Goal: Task Accomplishment & Management: Manage account settings

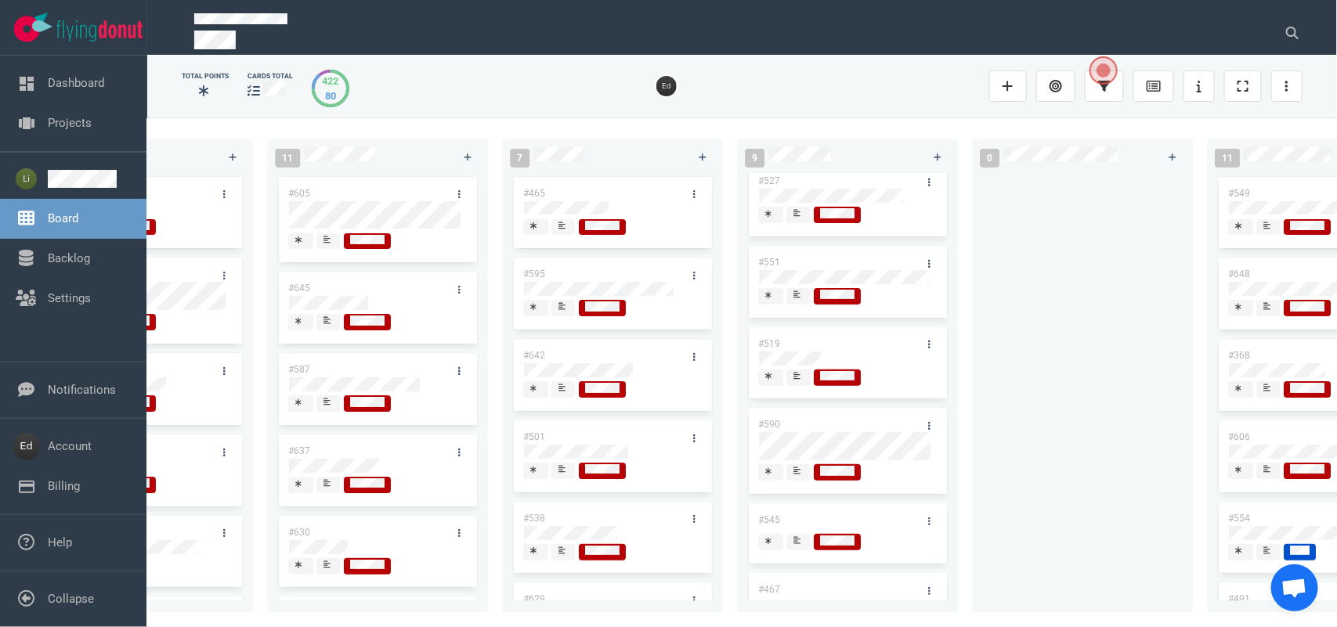
scroll to position [196, 0]
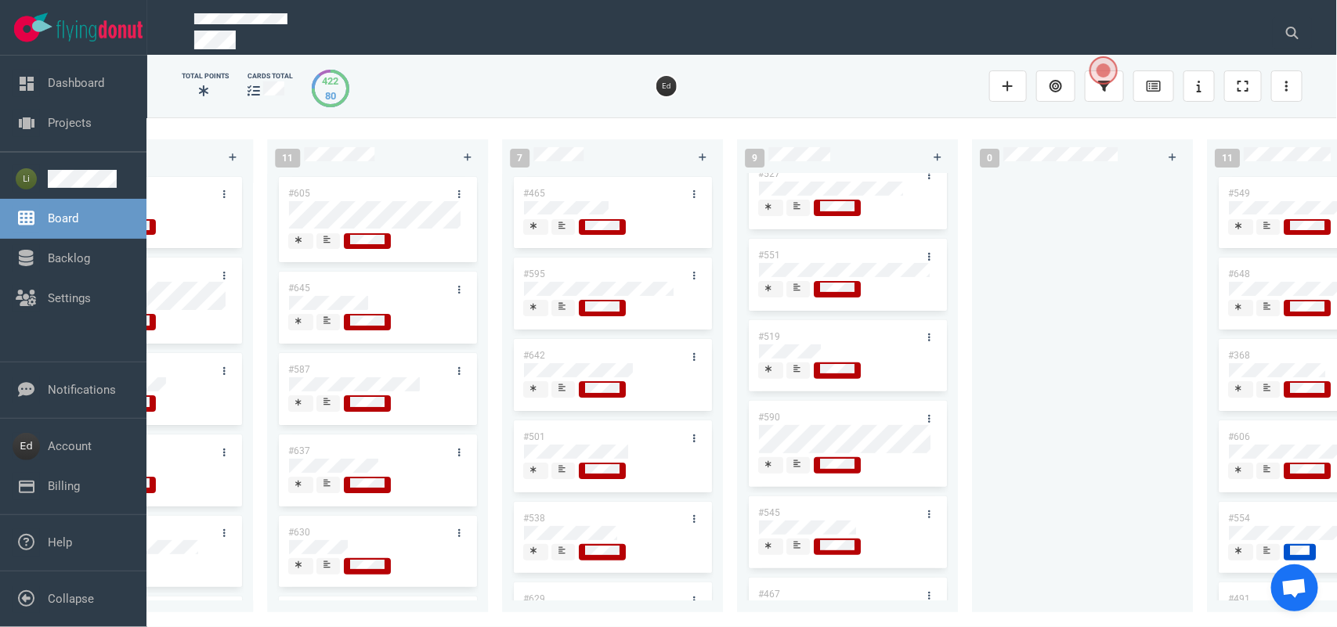
click at [800, 296] on div at bounding box center [798, 296] width 9 height 2
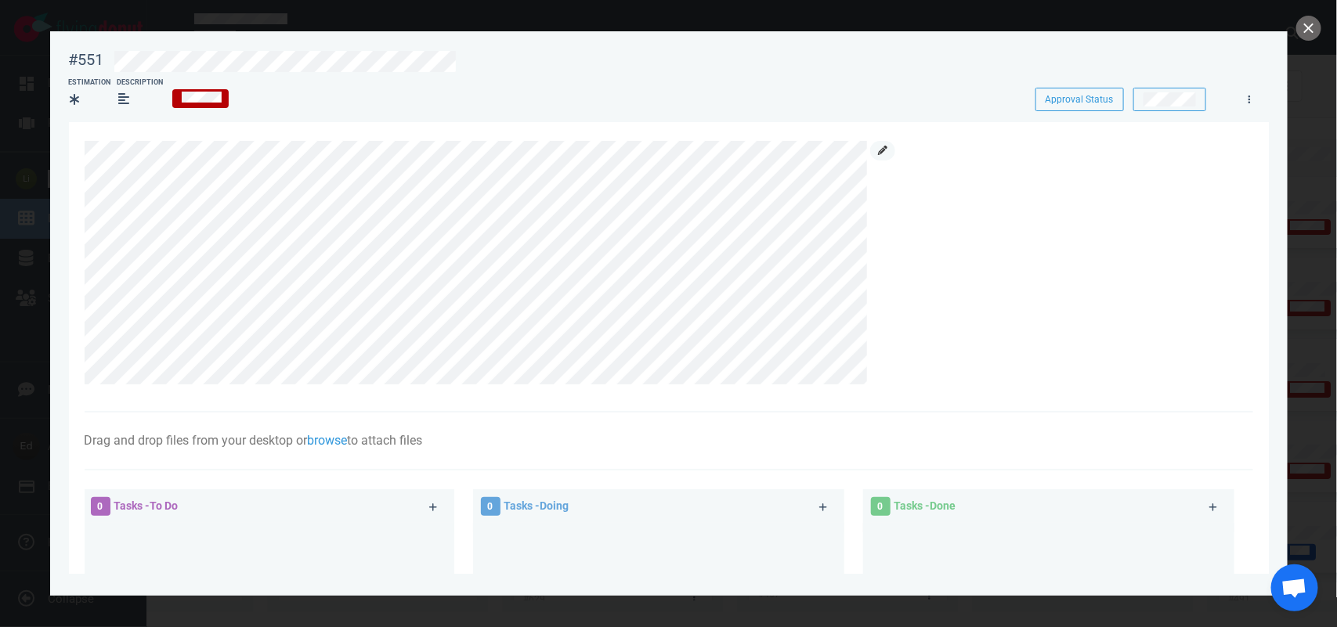
click at [881, 146] on icon at bounding box center [882, 150] width 9 height 9
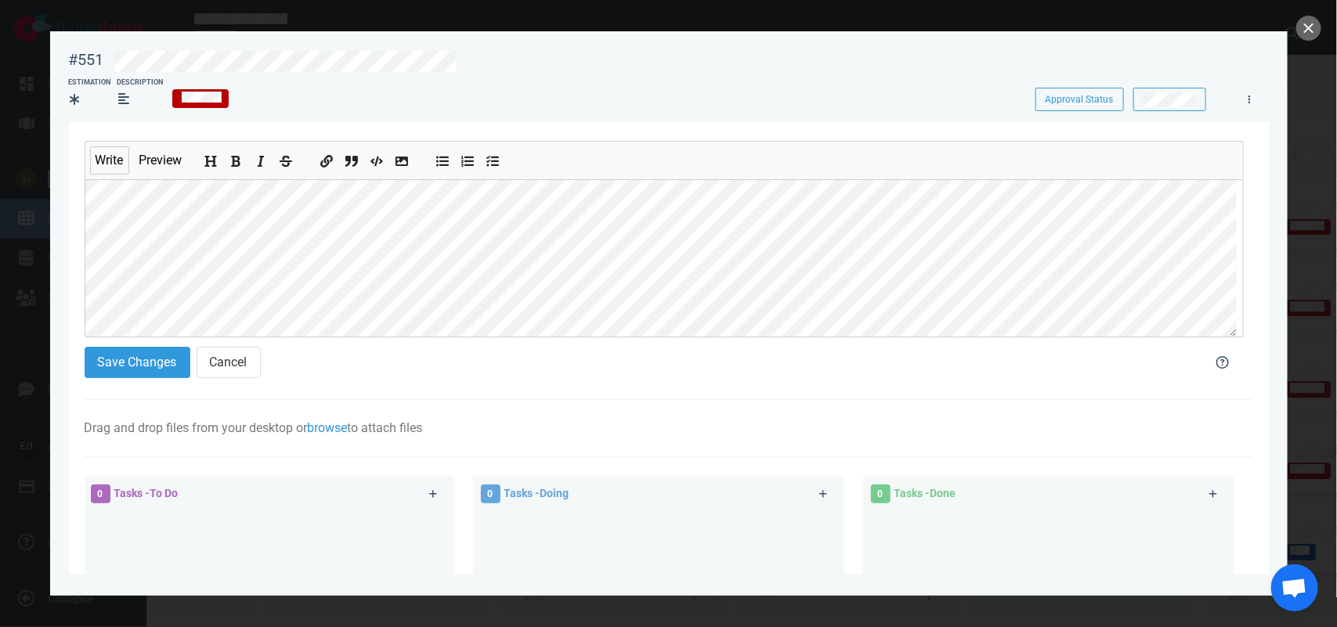
scroll to position [141, 0]
click at [128, 370] on button "Save Changes" at bounding box center [138, 362] width 106 height 31
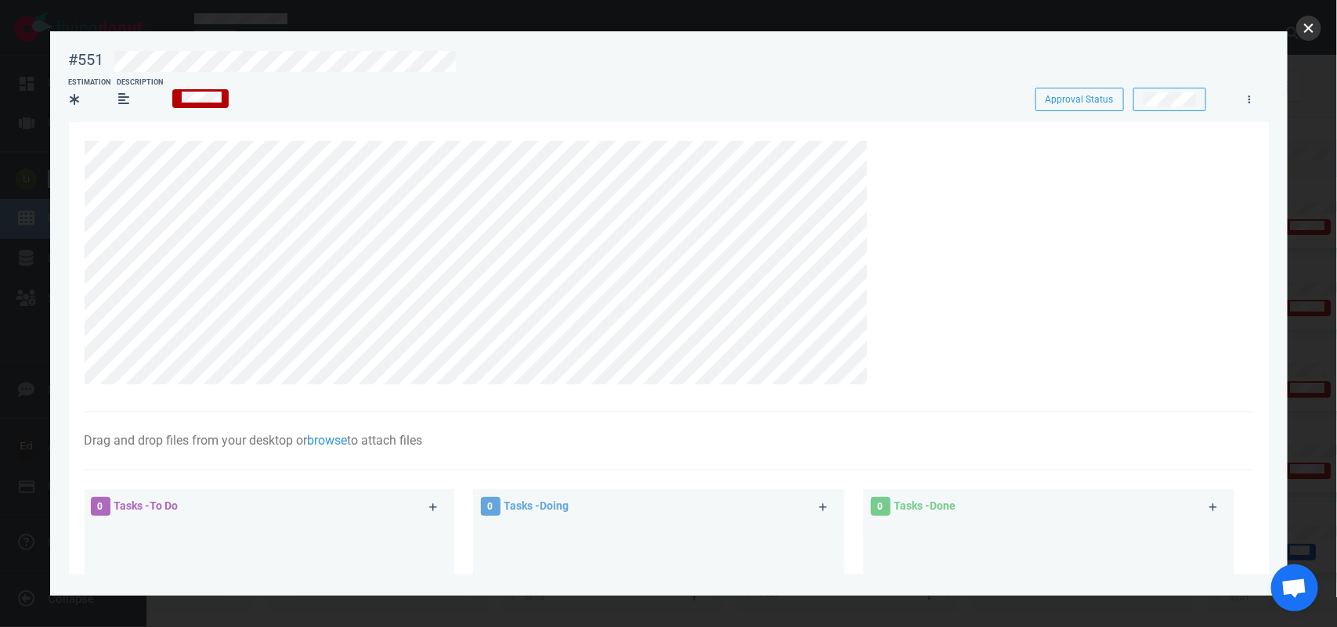
click at [1305, 24] on button "close" at bounding box center [1308, 28] width 25 height 25
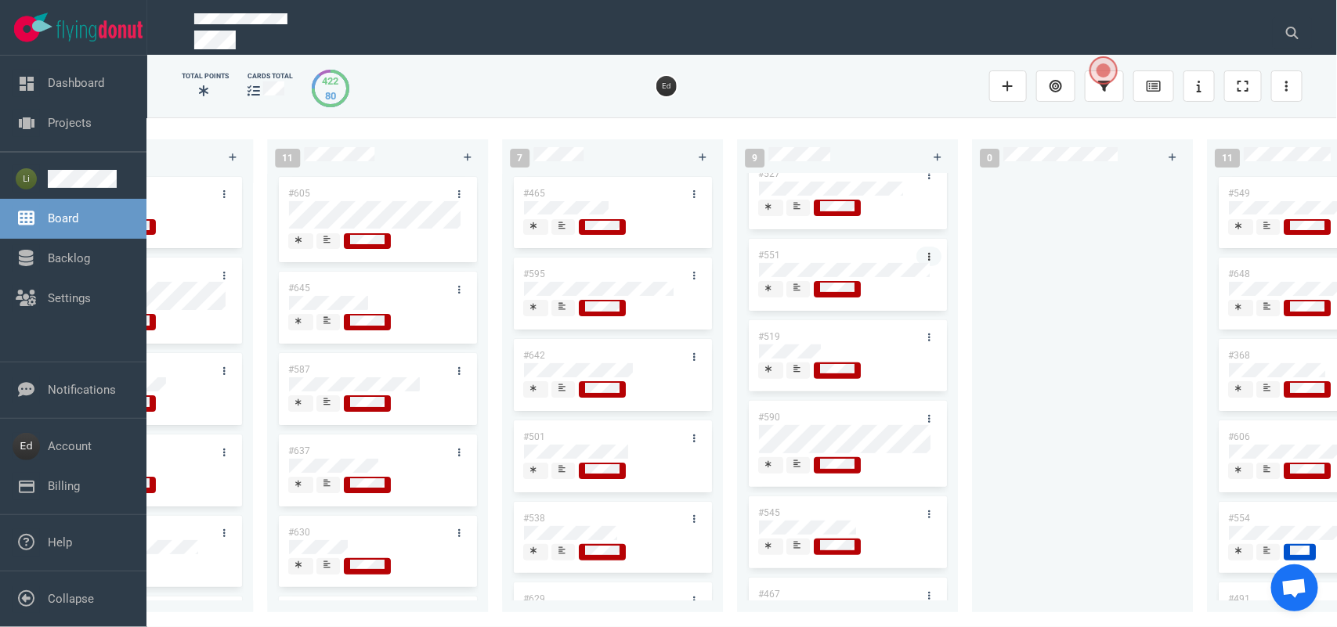
click at [925, 248] on link at bounding box center [928, 257] width 25 height 20
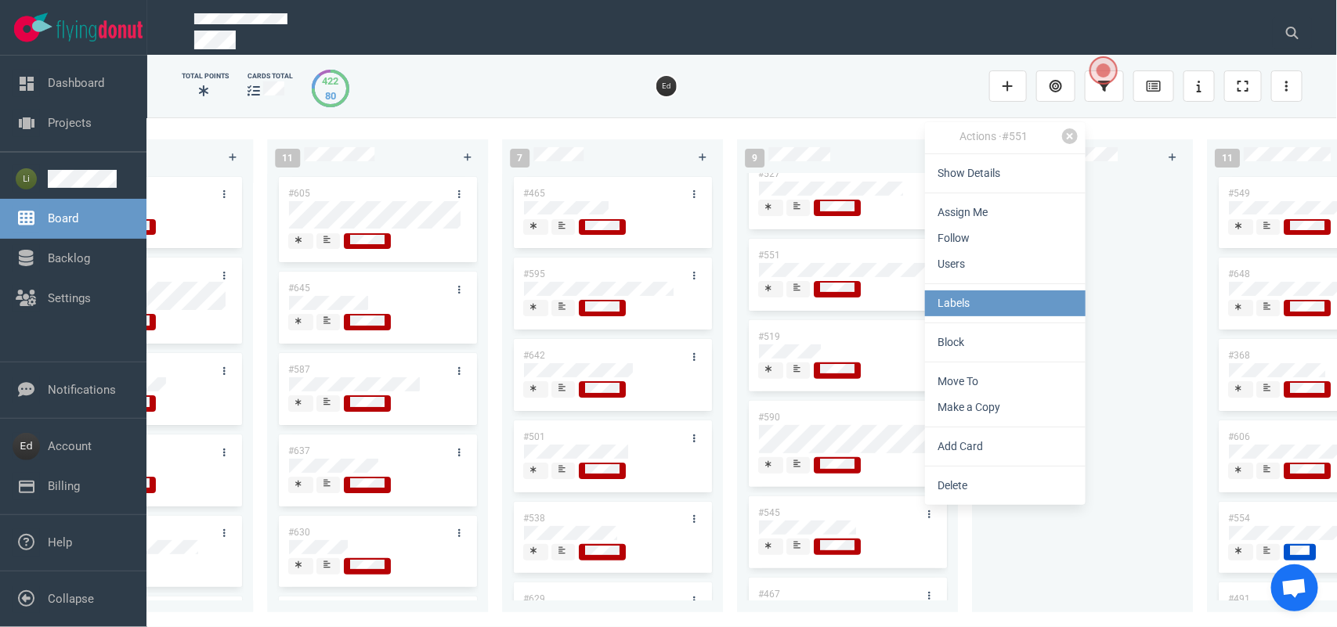
click at [936, 300] on link "Labels" at bounding box center [1005, 304] width 161 height 26
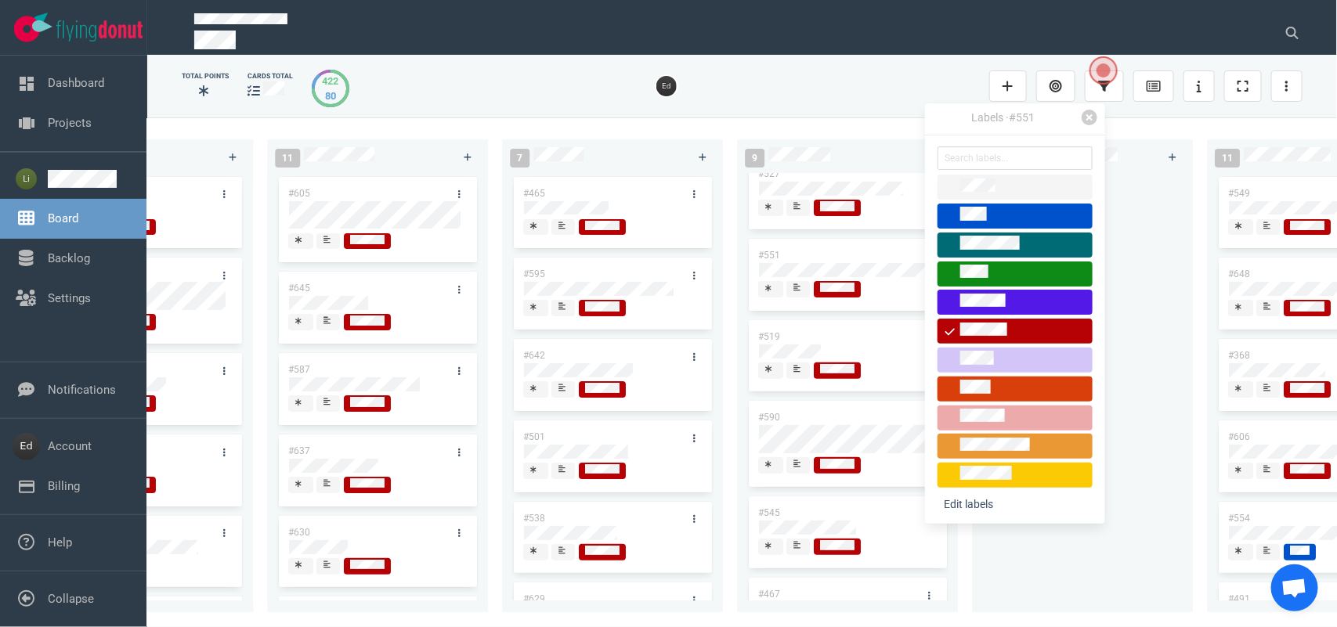
click at [969, 407] on span at bounding box center [1015, 418] width 155 height 25
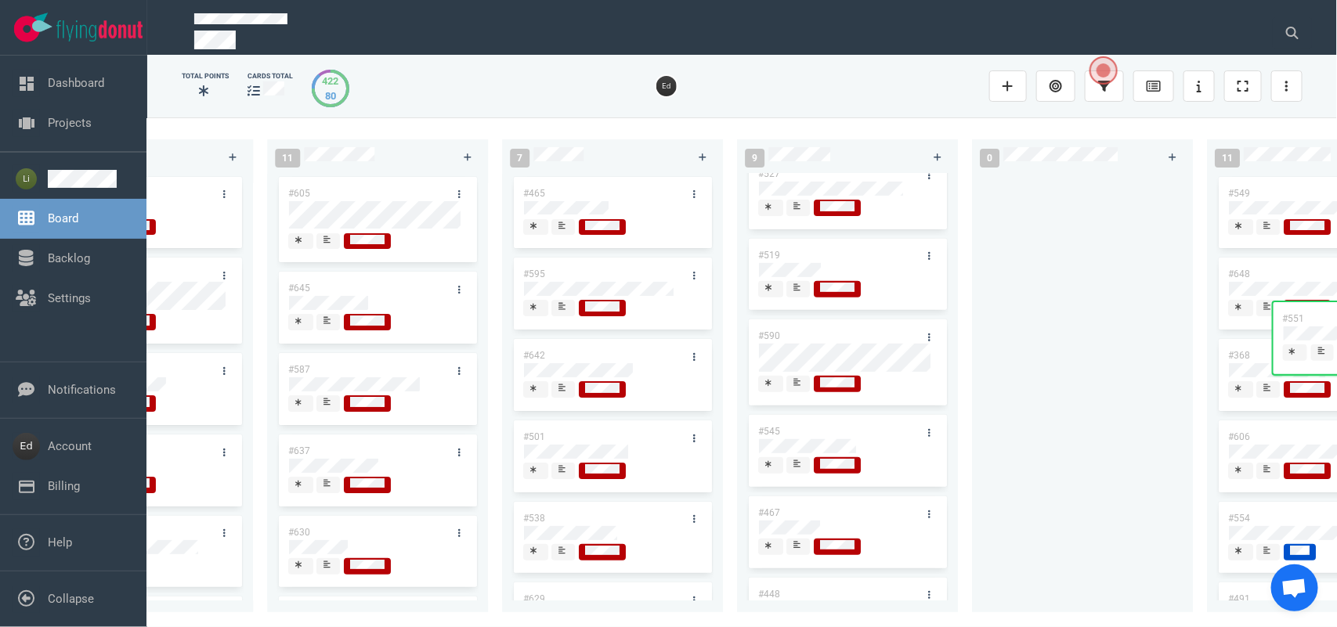
scroll to position [0, 2305]
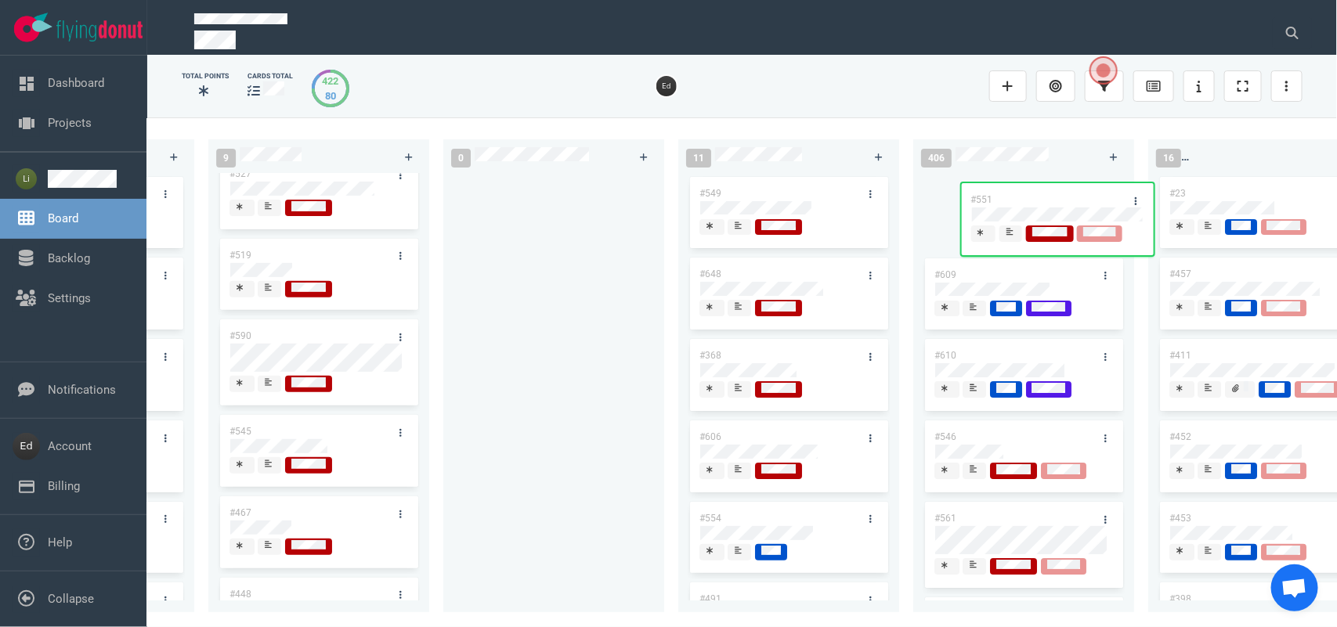
drag, startPoint x: 808, startPoint y: 257, endPoint x: 1021, endPoint y: 201, distance: 220.4
click at [1021, 201] on div "0 0 12 #641 #639 #634 #635 #608 #611 #602 #603 #548 3 #482 #390 #331 26 #514 #6…" at bounding box center [742, 371] width 1190 height 509
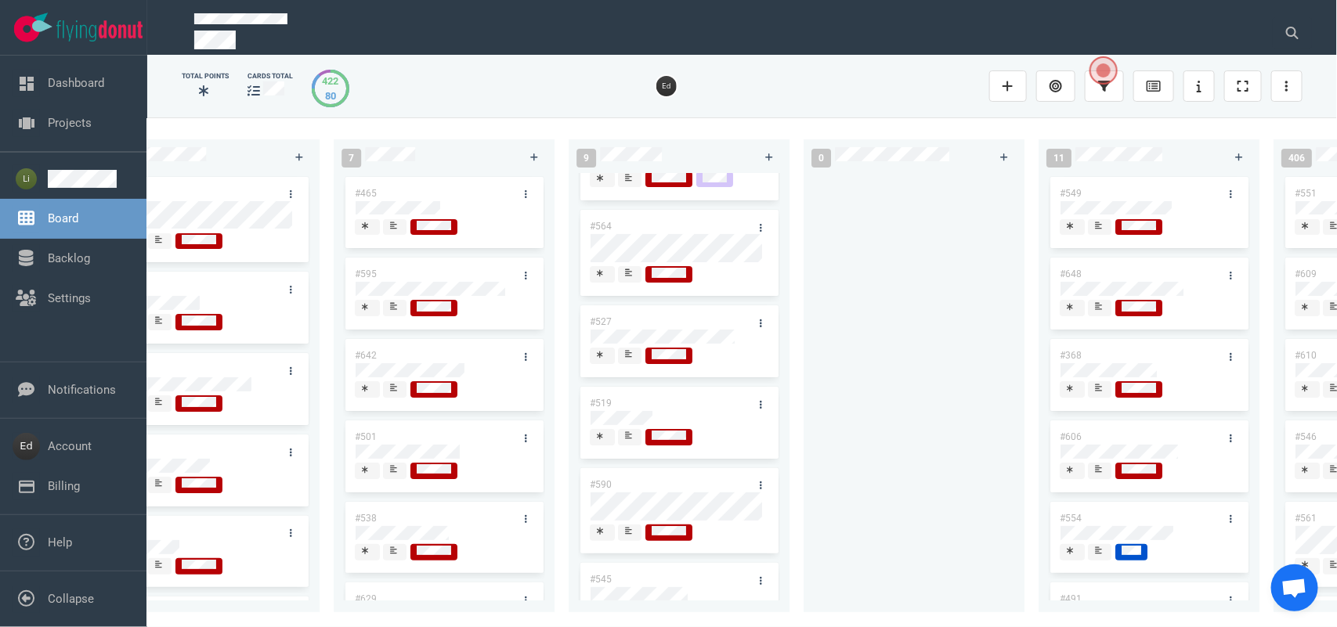
scroll to position [0, 0]
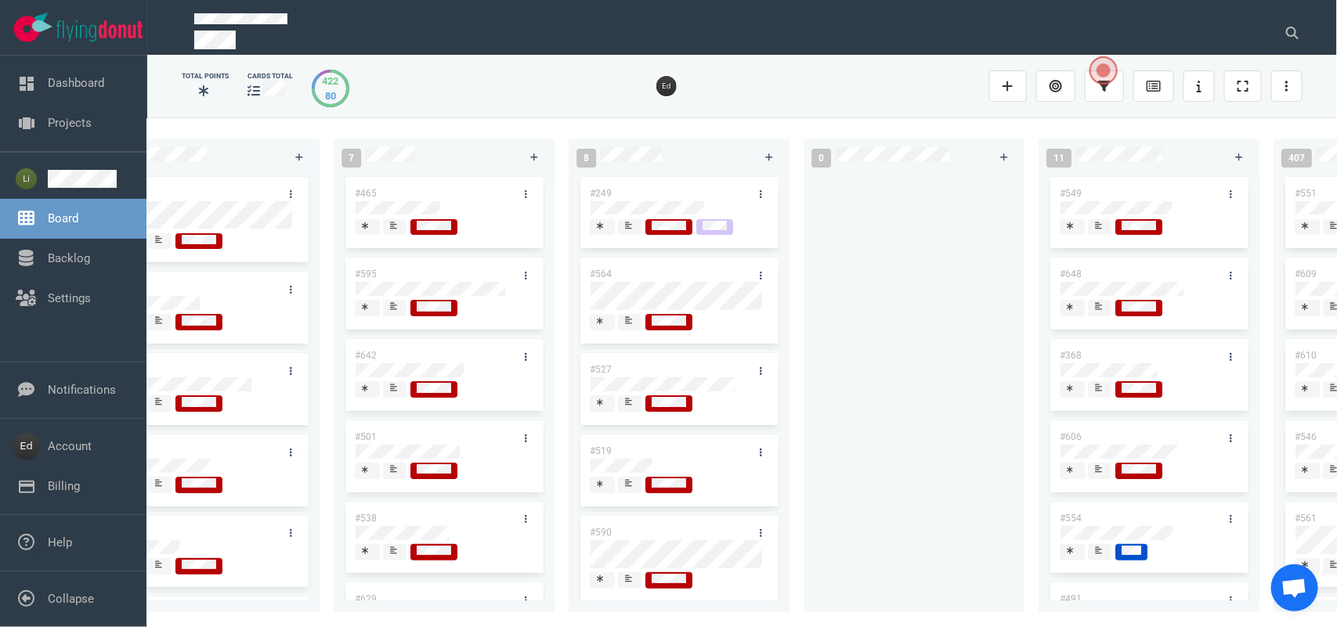
click at [631, 486] on icon at bounding box center [628, 483] width 7 height 8
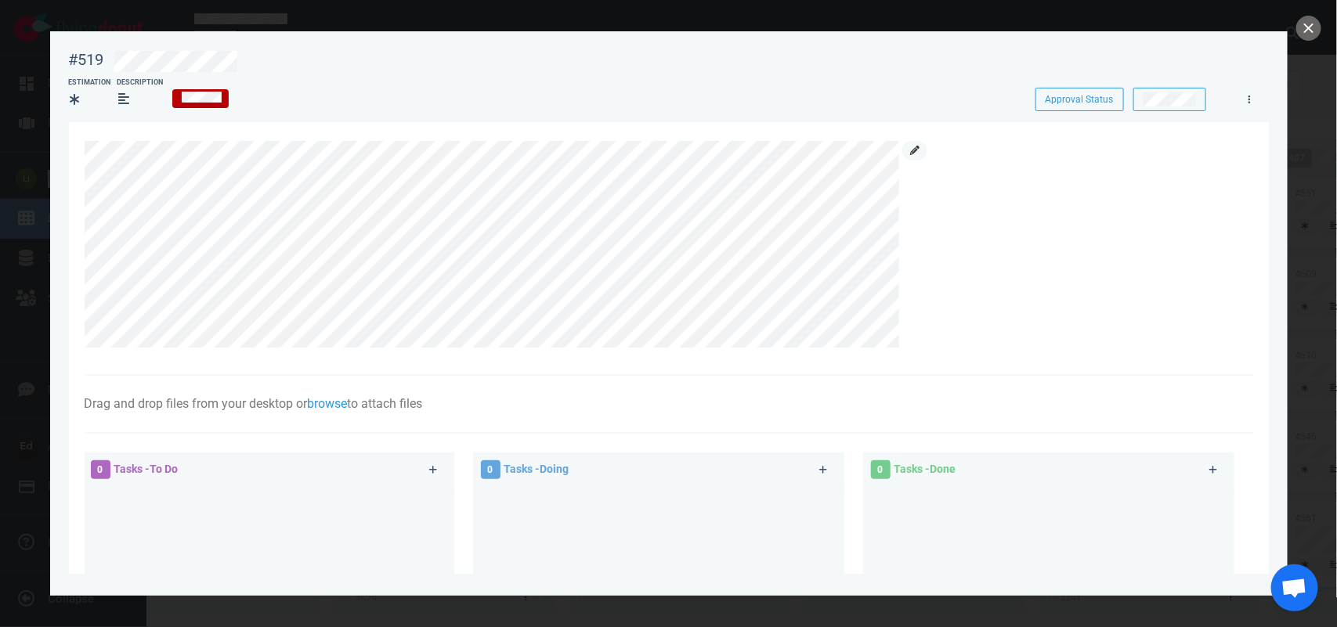
click at [916, 153] on icon at bounding box center [914, 150] width 9 height 9
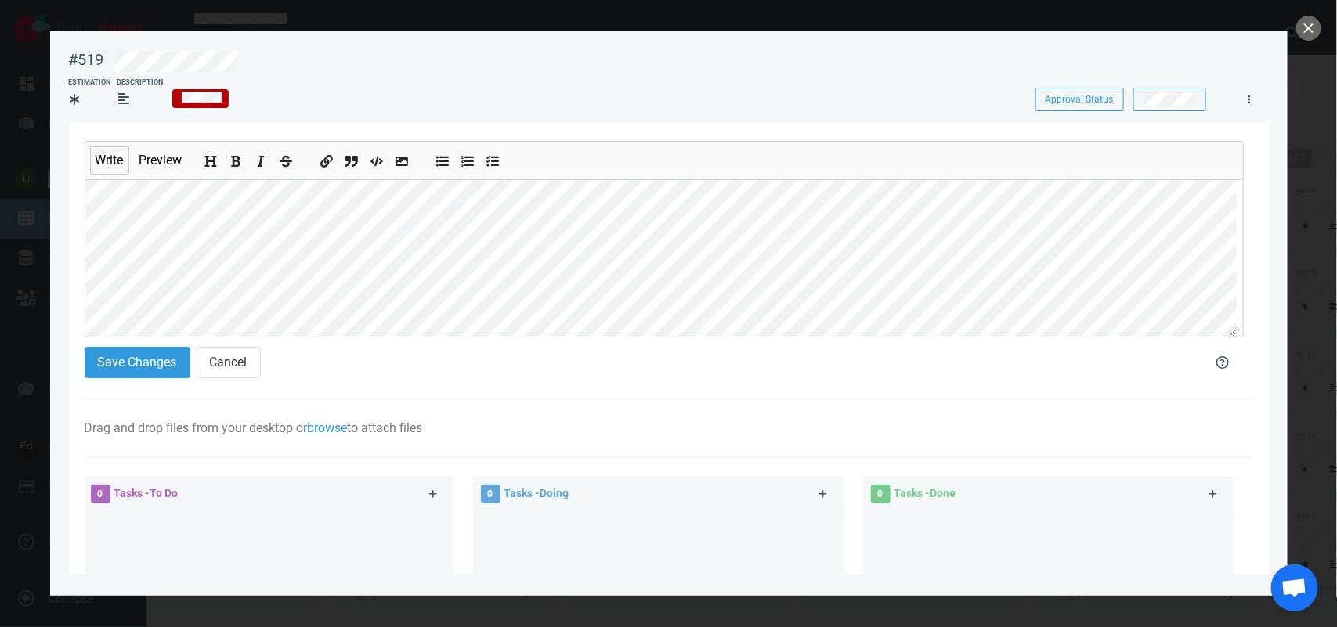
scroll to position [84, 0]
click at [137, 376] on button "Save Changes" at bounding box center [138, 362] width 106 height 31
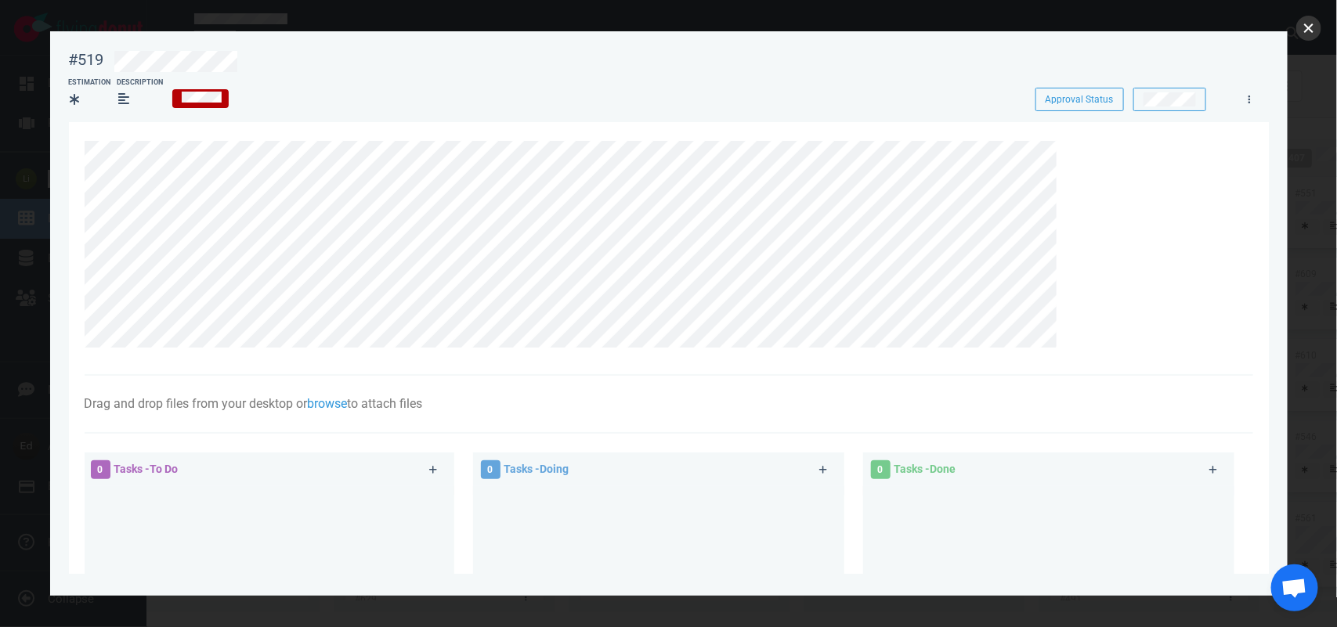
click at [1310, 35] on button "close" at bounding box center [1308, 28] width 25 height 25
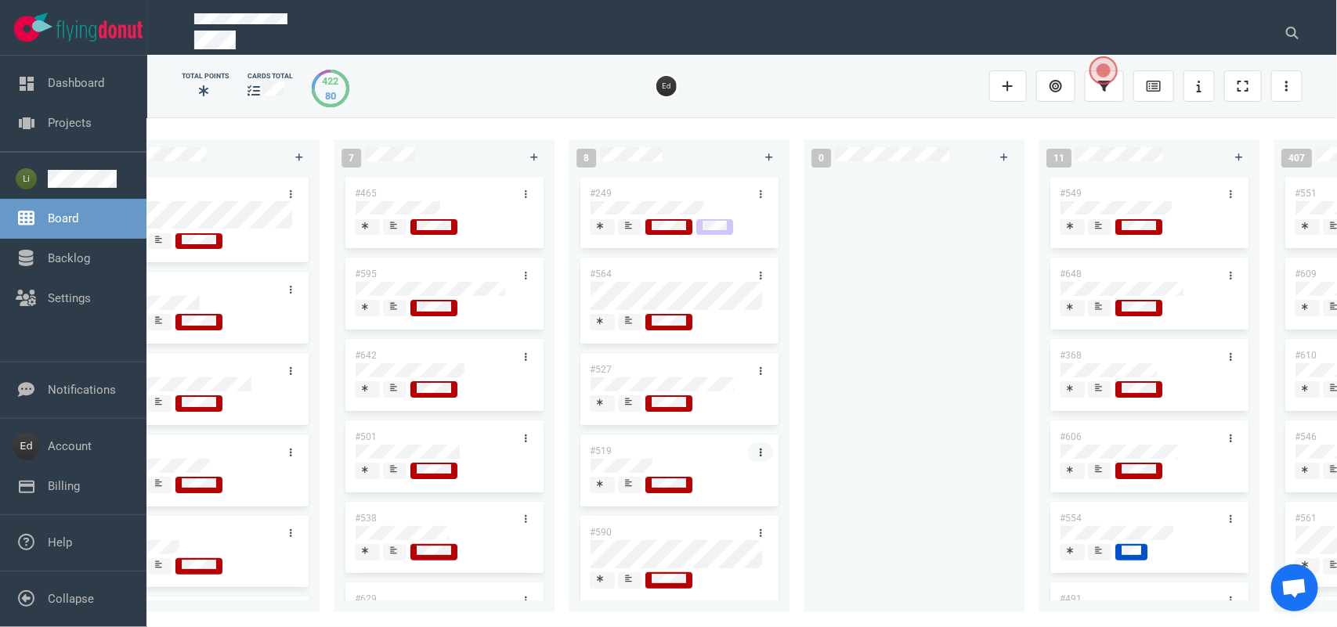
click at [752, 452] on link at bounding box center [760, 453] width 25 height 20
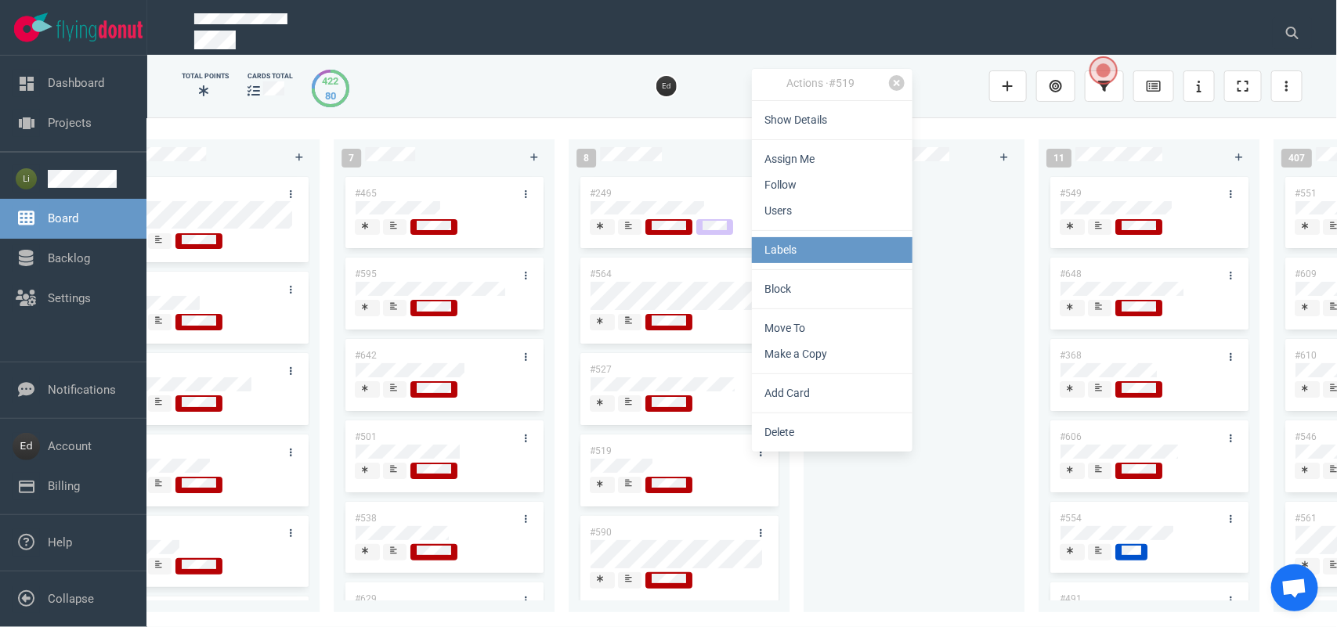
click at [768, 256] on link "Labels" at bounding box center [832, 250] width 161 height 26
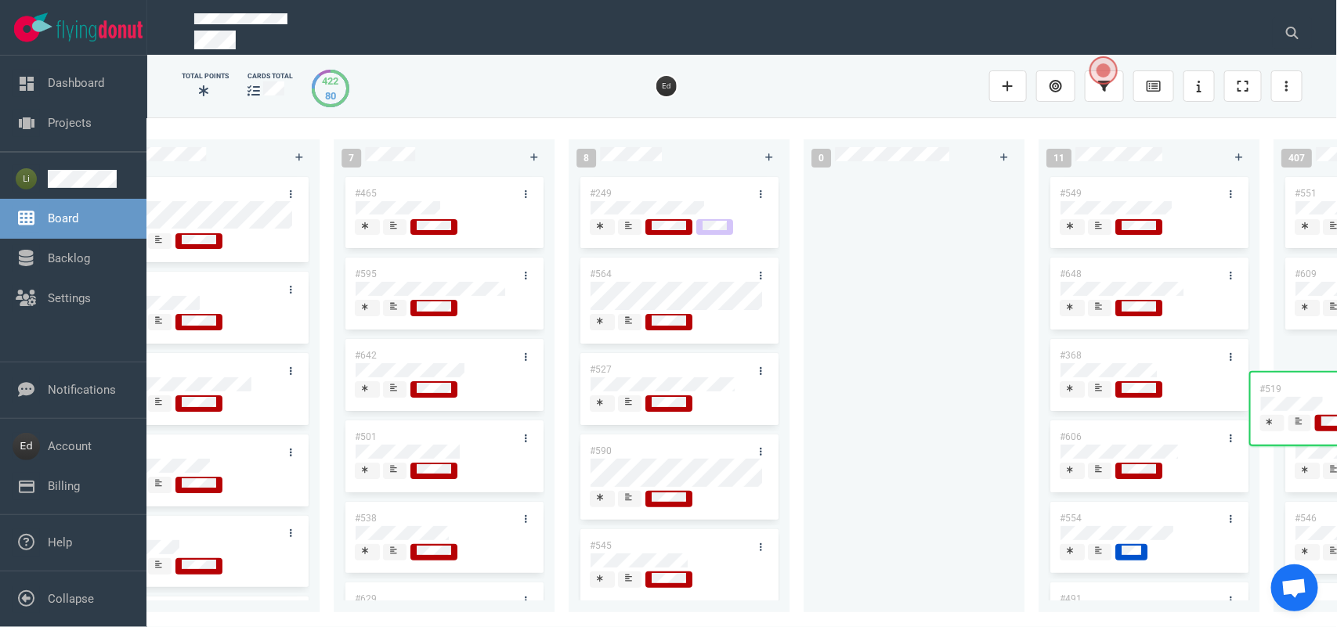
scroll to position [0, 2180]
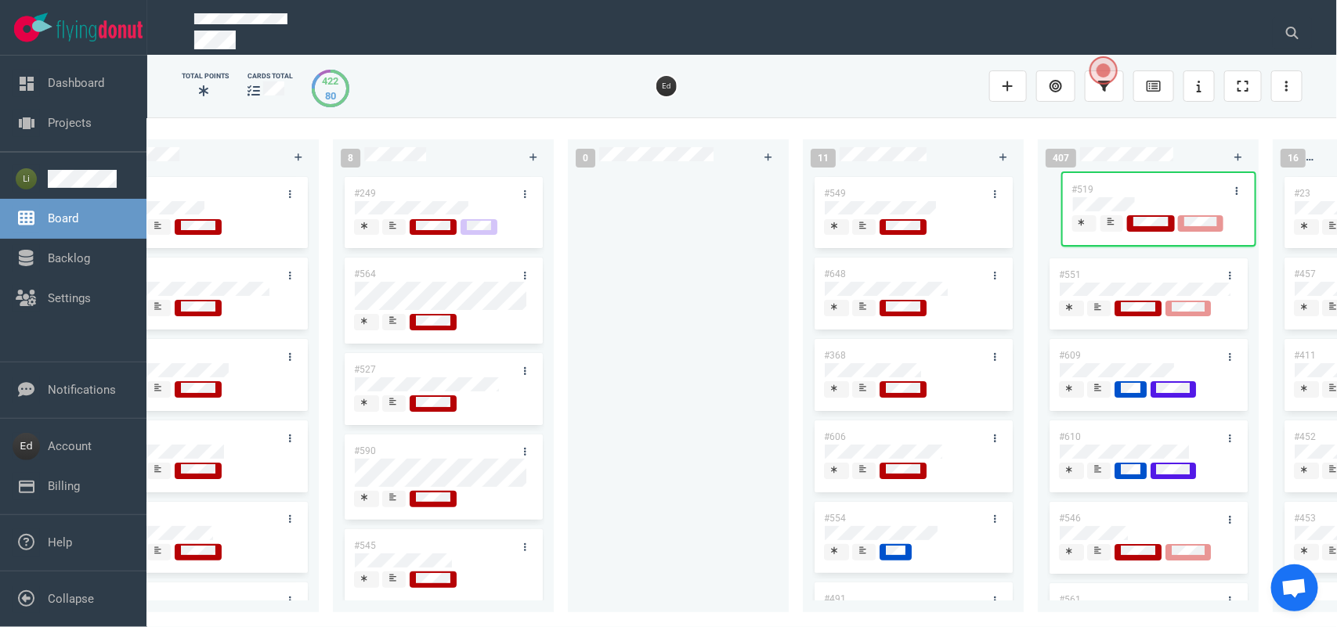
drag, startPoint x: 795, startPoint y: 475, endPoint x: 1109, endPoint y: 194, distance: 421.1
click at [1109, 194] on div "0 0 12 #641 #639 #634 #635 #608 #611 #602 #603 #548 3 #482 #390 #331 26 #514 #6…" at bounding box center [742, 371] width 1190 height 509
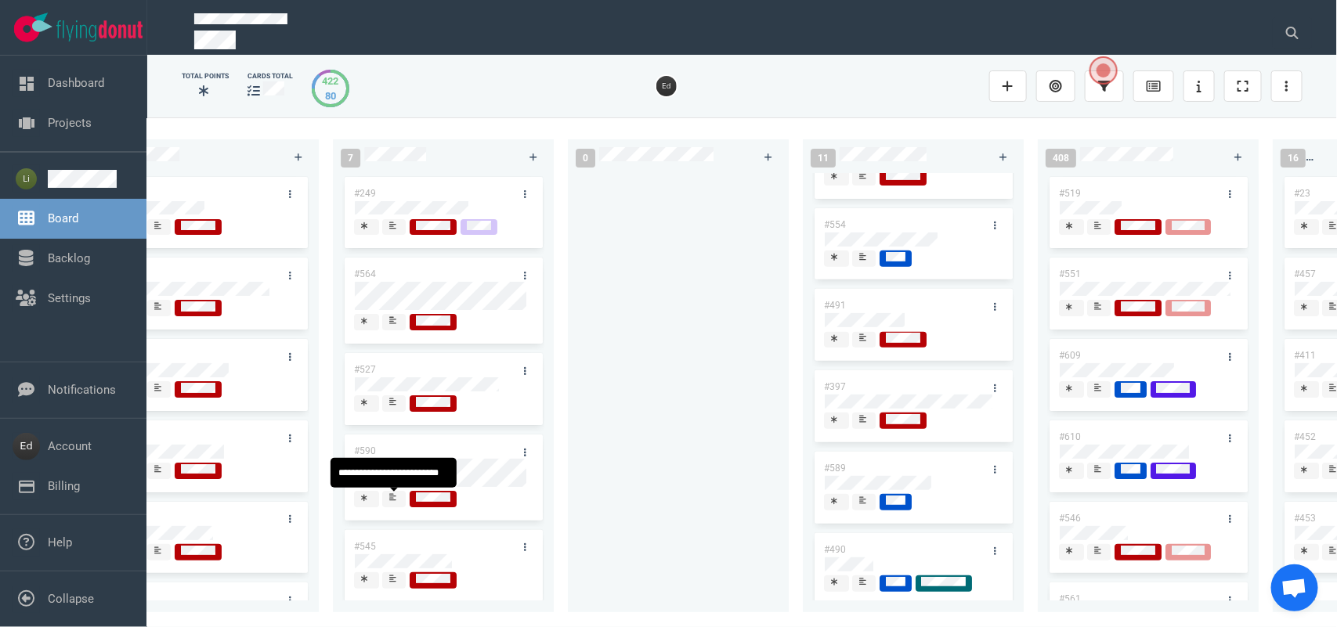
click at [389, 499] on div at bounding box center [394, 499] width 11 height 16
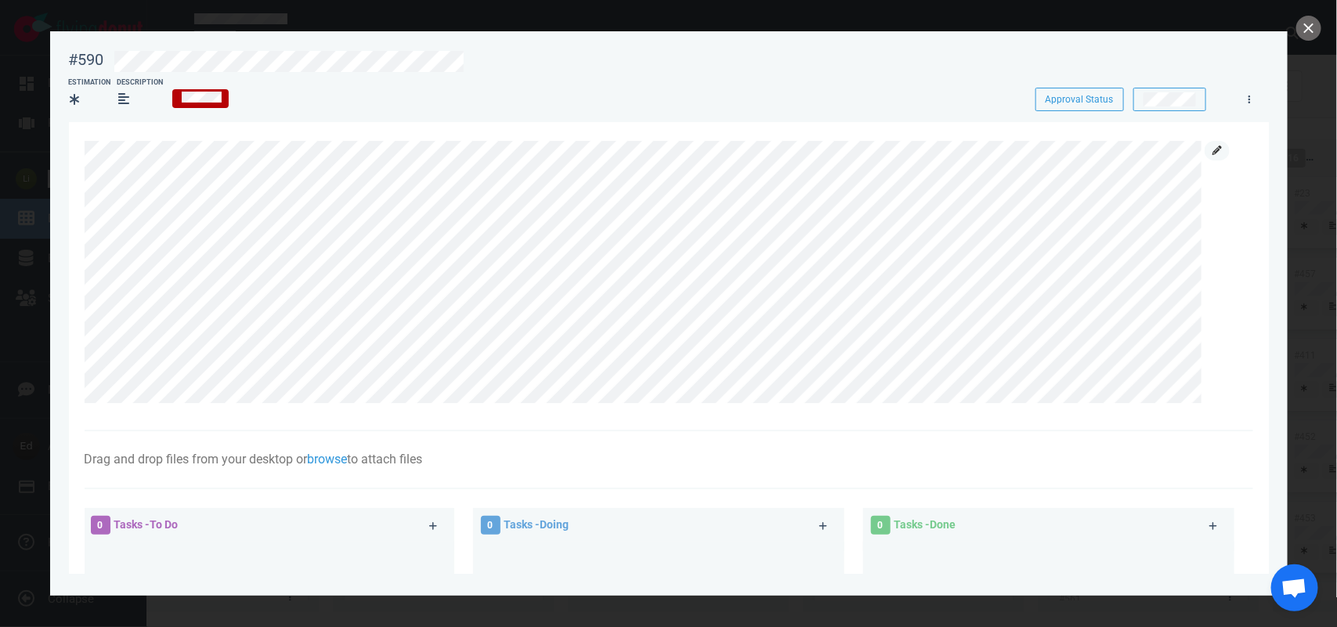
click at [1215, 149] on icon at bounding box center [1217, 150] width 9 height 9
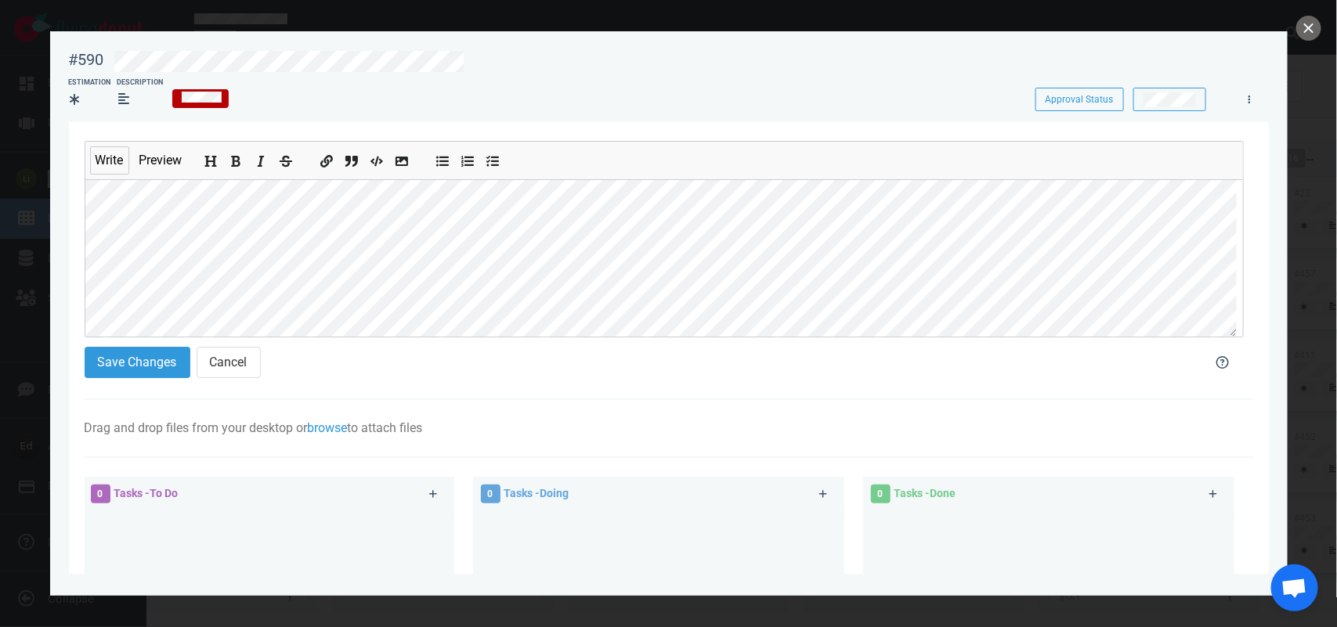
scroll to position [98, 0]
click at [164, 356] on button "Save Changes" at bounding box center [138, 362] width 106 height 31
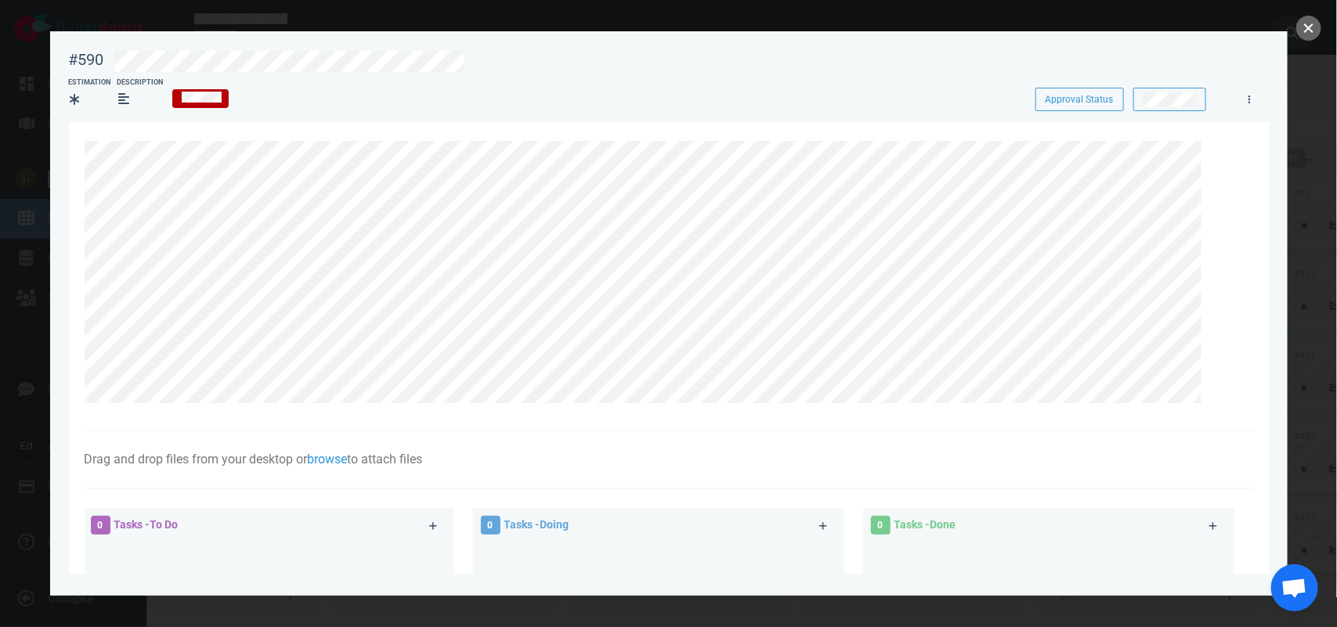
click at [1299, 32] on button "close" at bounding box center [1308, 28] width 25 height 25
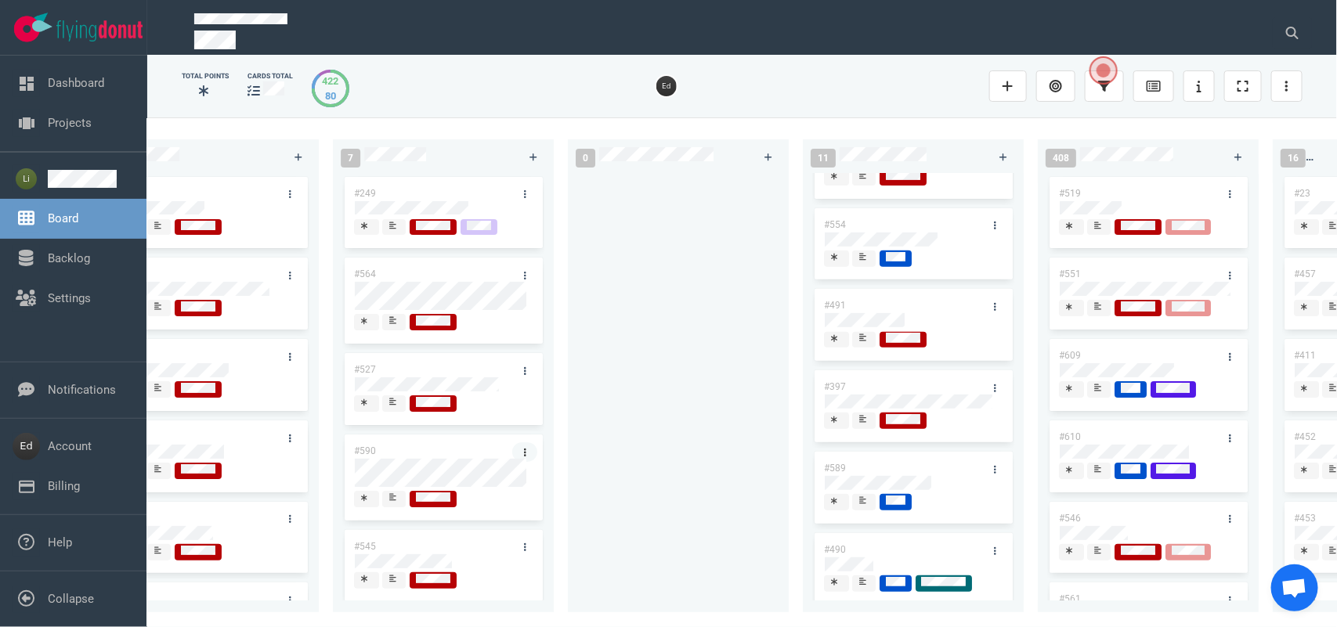
click at [524, 451] on icon at bounding box center [525, 452] width 2 height 9
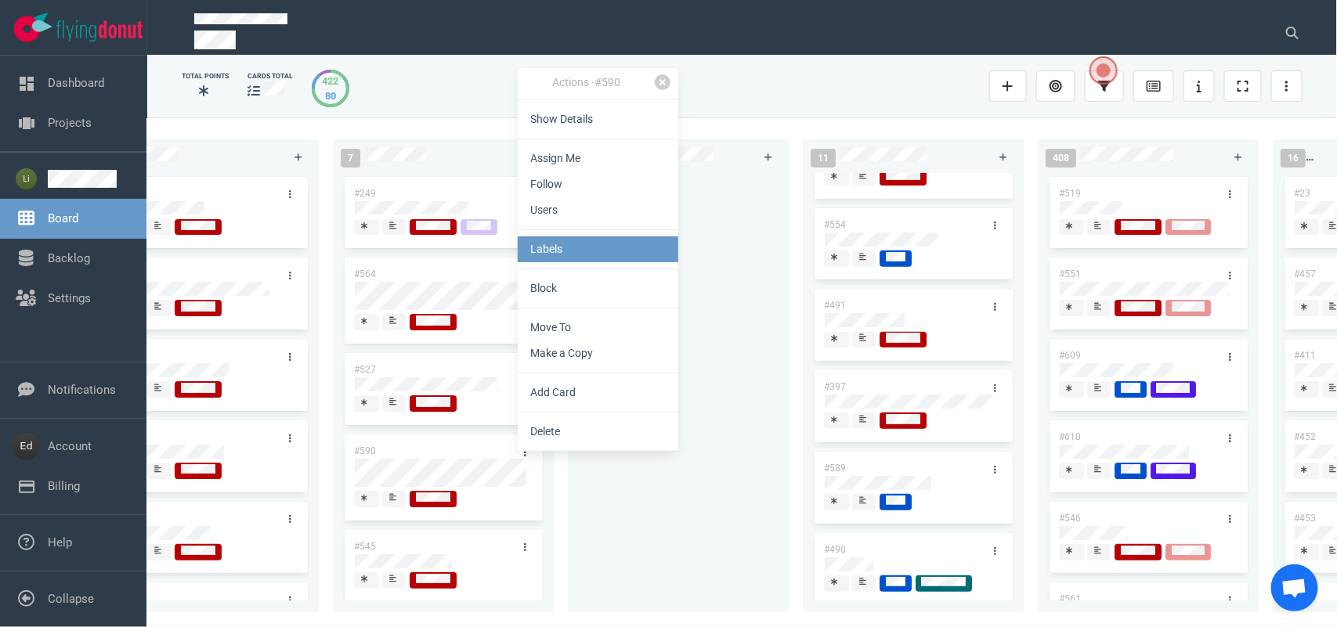
click at [553, 249] on link "Labels" at bounding box center [598, 250] width 161 height 26
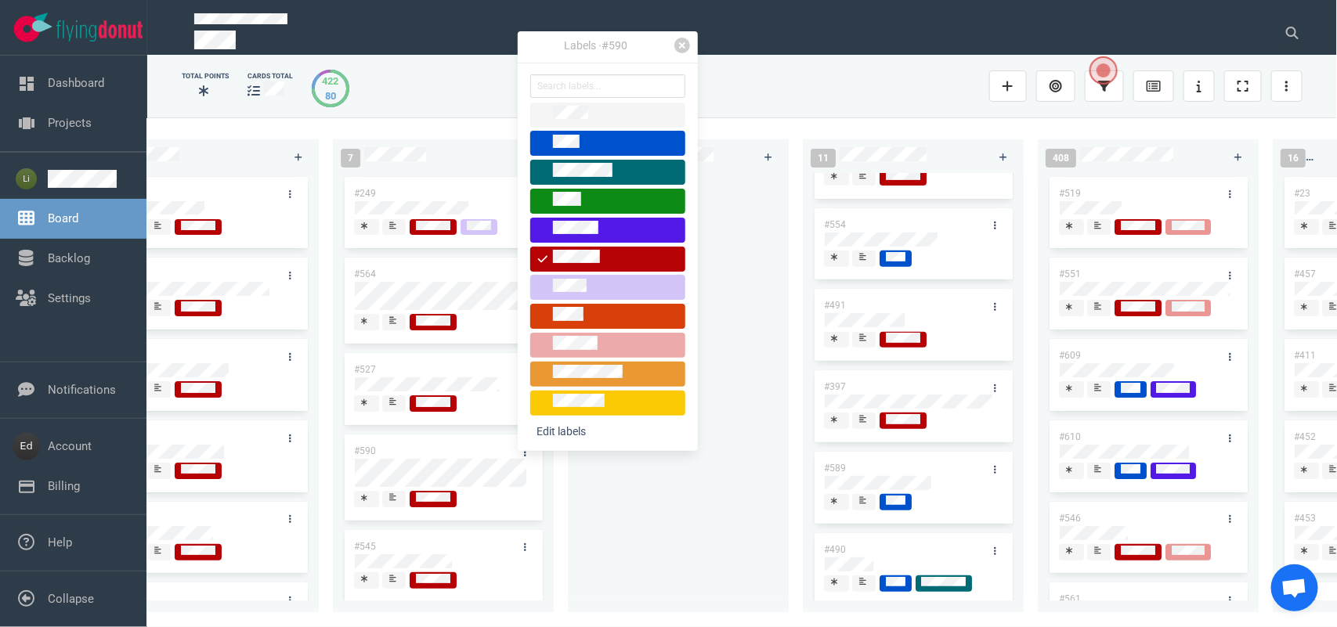
click at [580, 334] on span at bounding box center [607, 345] width 155 height 25
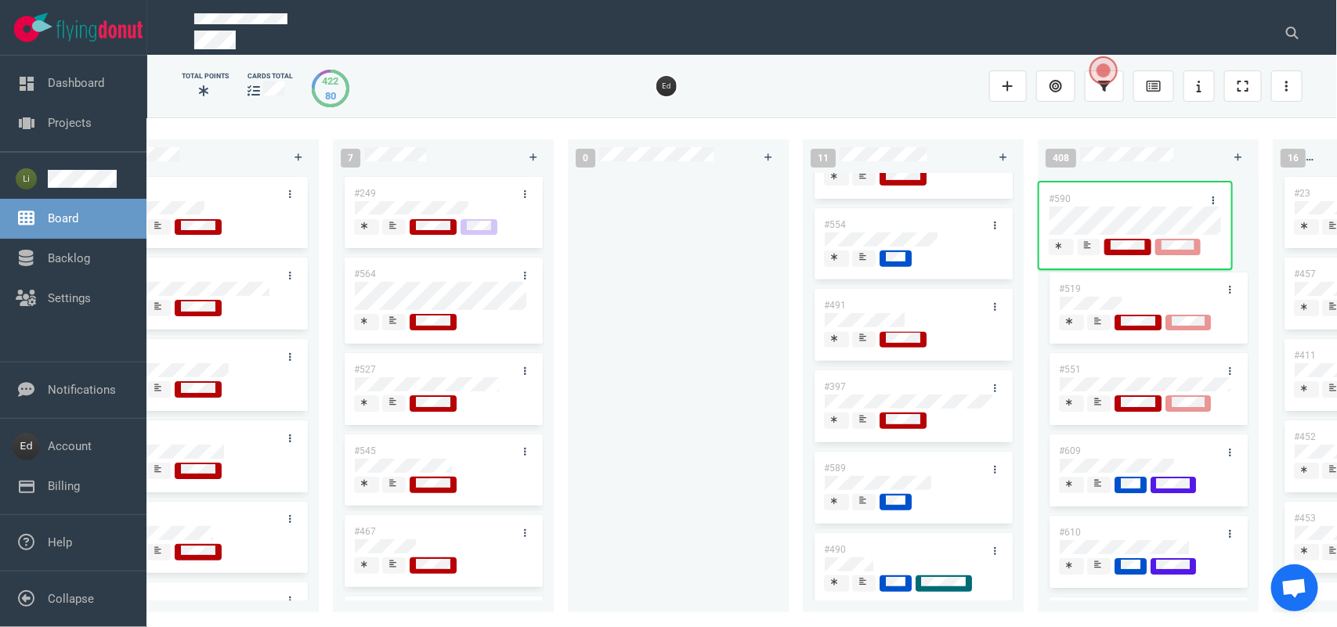
drag, startPoint x: 401, startPoint y: 446, endPoint x: 1097, endPoint y: 193, distance: 740.2
click at [1097, 193] on div "0 0 12 #641 #639 #634 #635 #608 #611 #602 #603 #548 3 #482 #390 #331 26 #514 #6…" at bounding box center [742, 371] width 1190 height 509
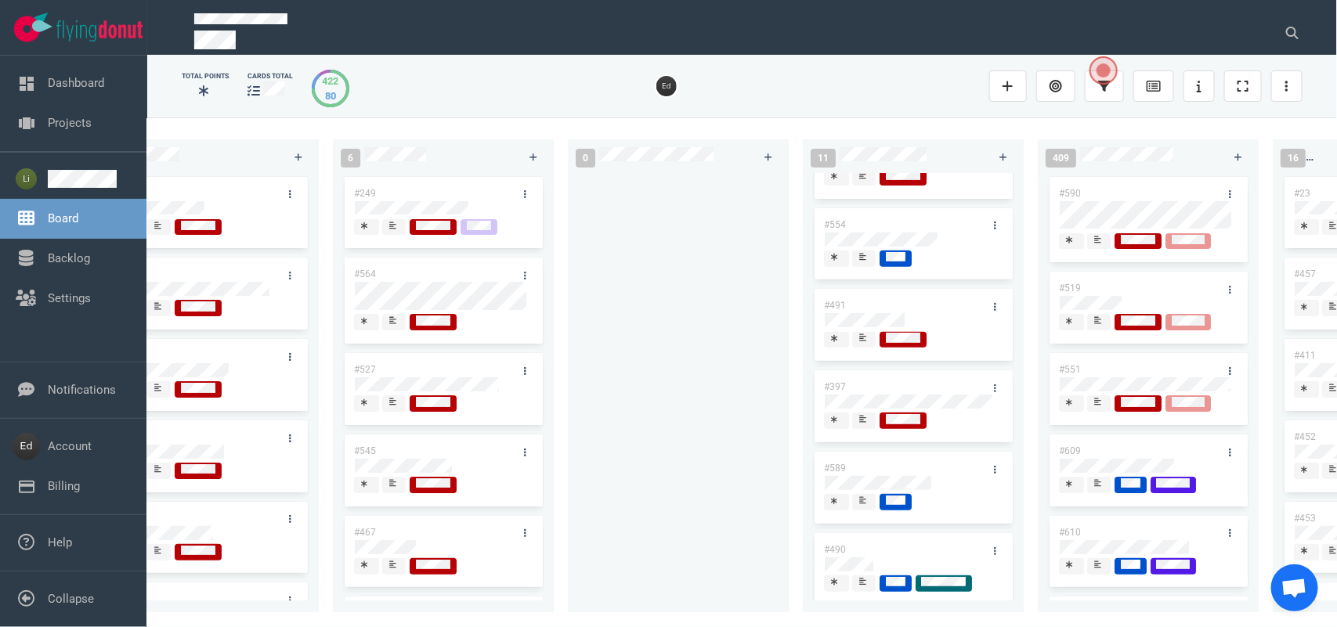
click at [392, 478] on div at bounding box center [394, 485] width 11 height 16
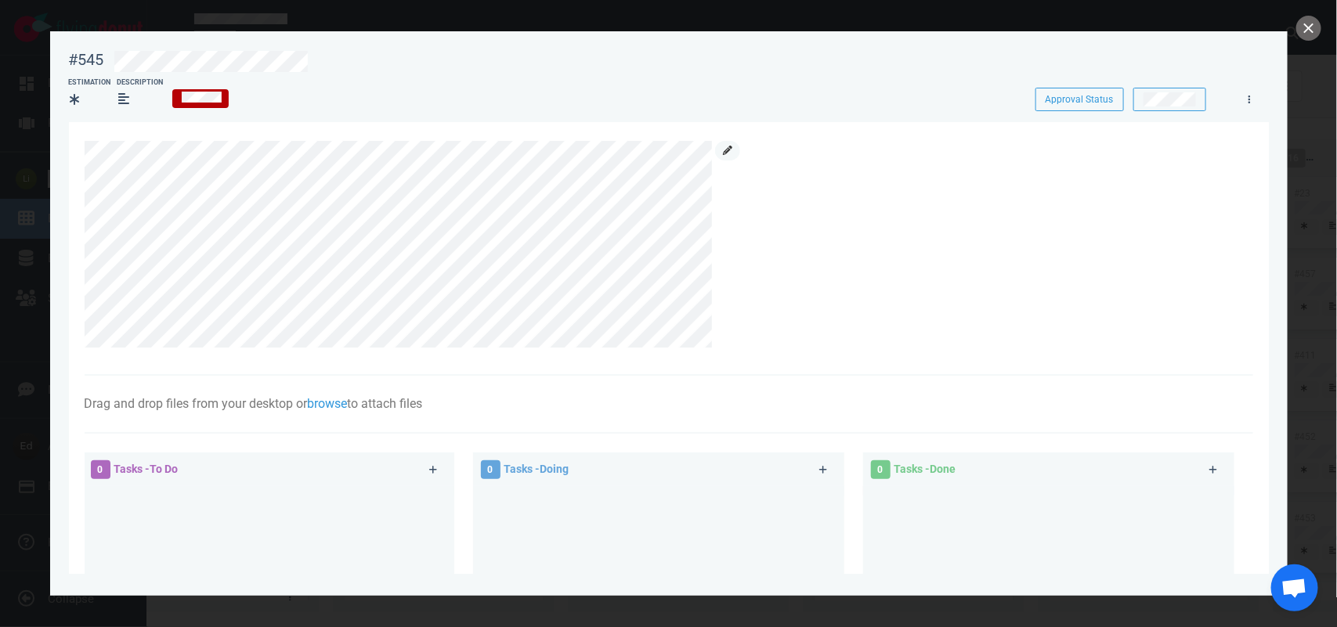
click at [721, 151] on link at bounding box center [727, 151] width 25 height 20
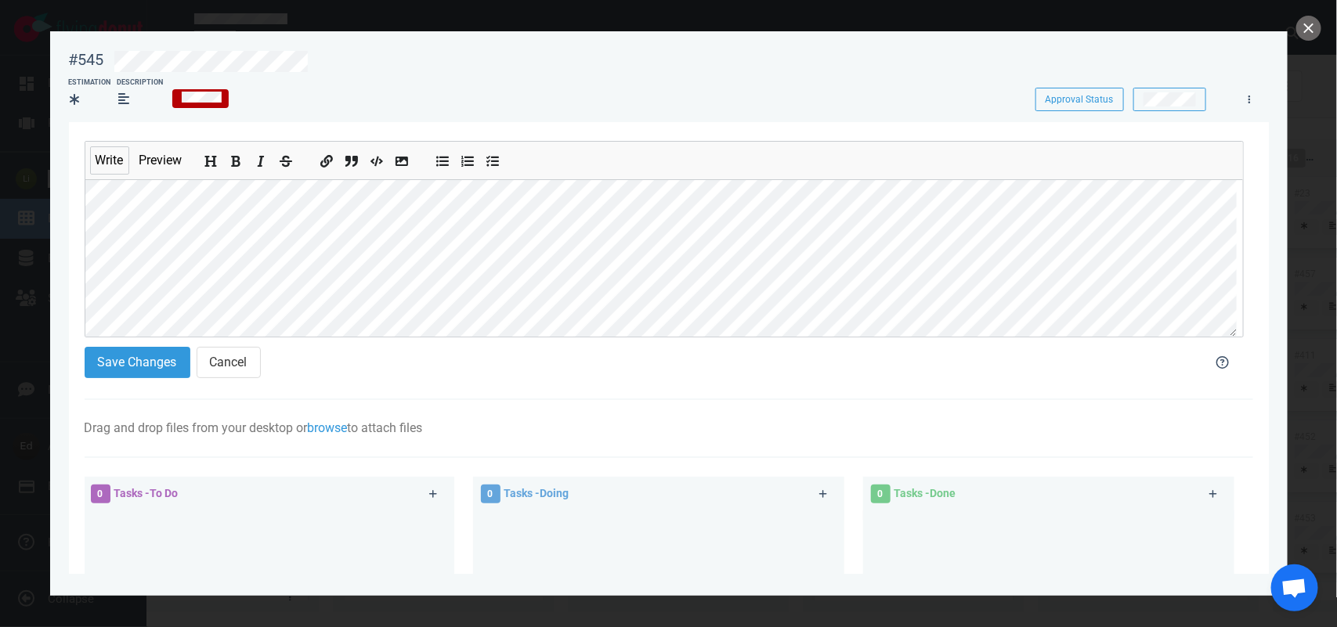
scroll to position [103, 0]
click at [103, 372] on button "Save Changes" at bounding box center [138, 362] width 106 height 31
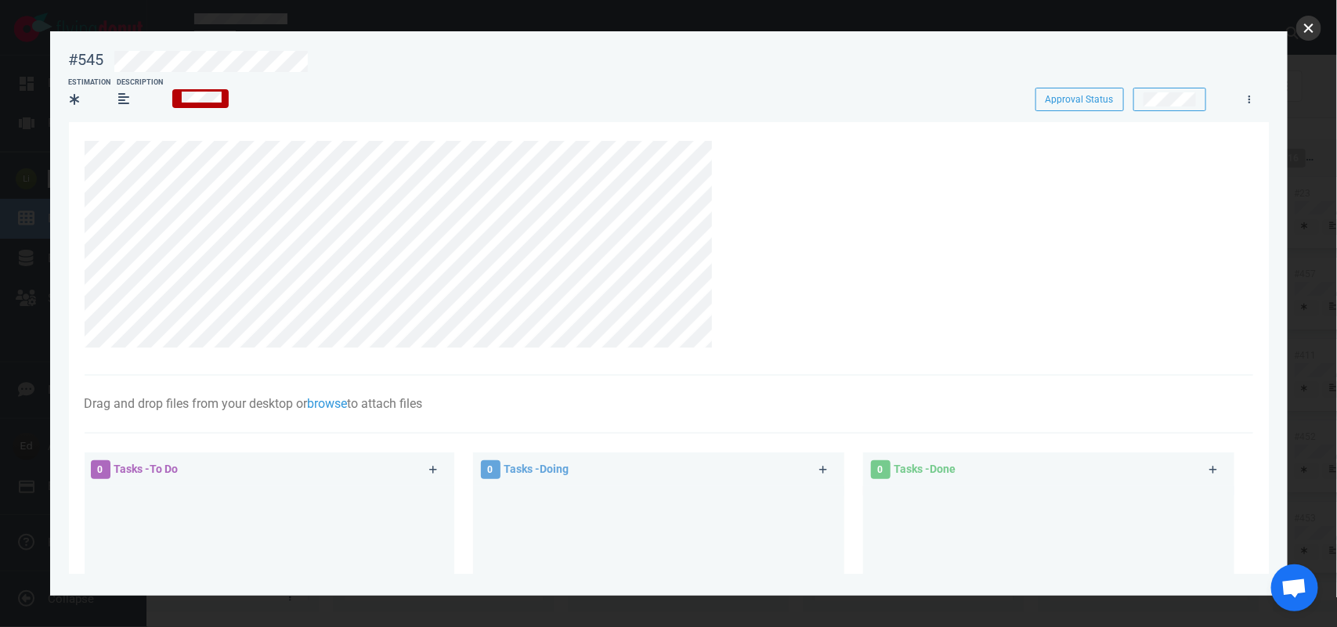
click at [1304, 25] on button "close" at bounding box center [1308, 28] width 25 height 25
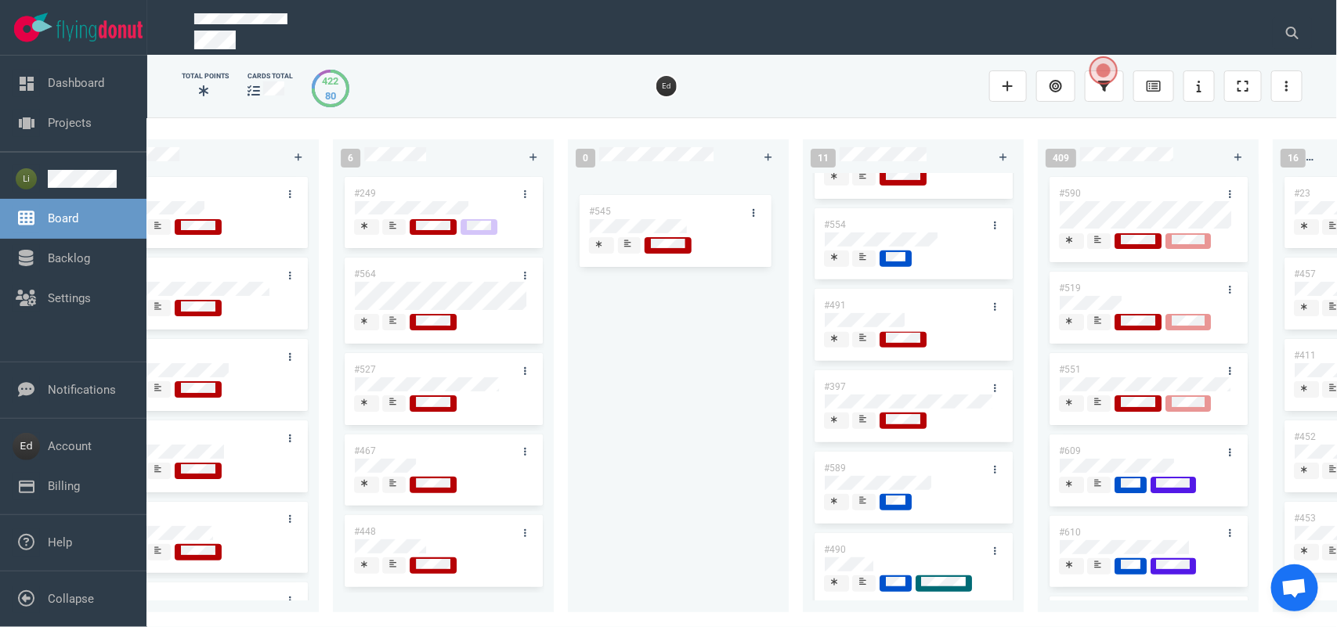
click at [656, 219] on div "0 0 12 #641 #639 #634 #635 #608 #611 #602 #603 #548 3 #482 #390 #331 26 #514 #6…" at bounding box center [742, 371] width 1190 height 509
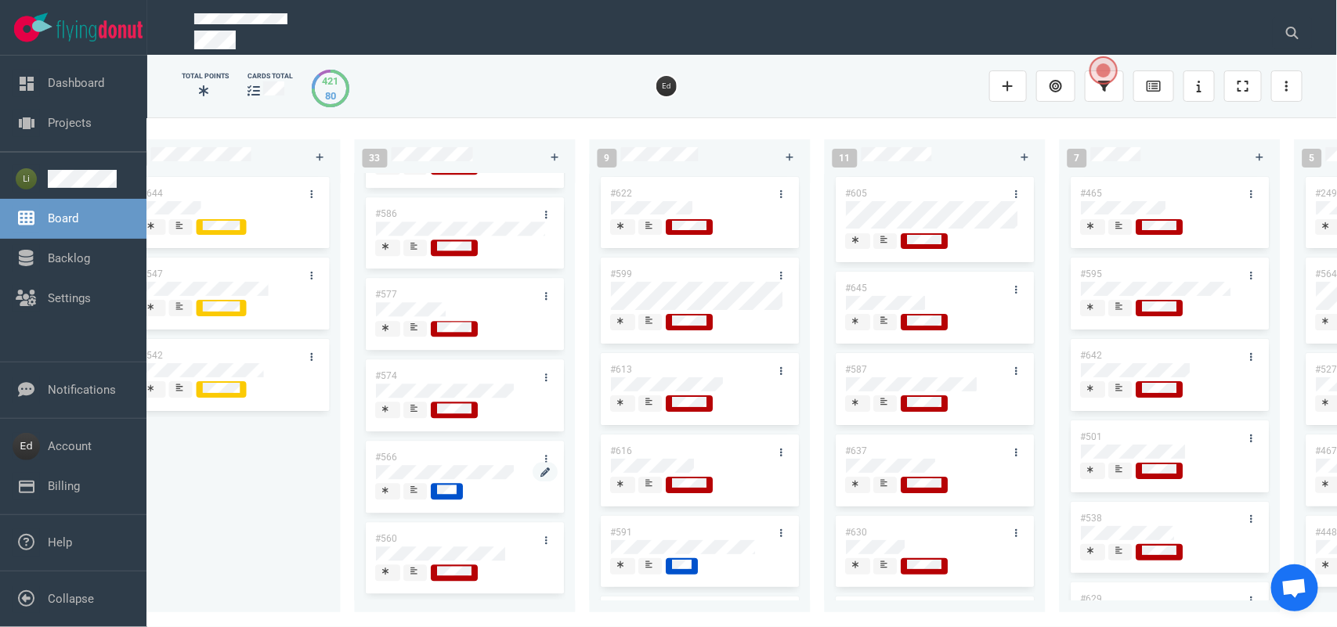
scroll to position [1589, 0]
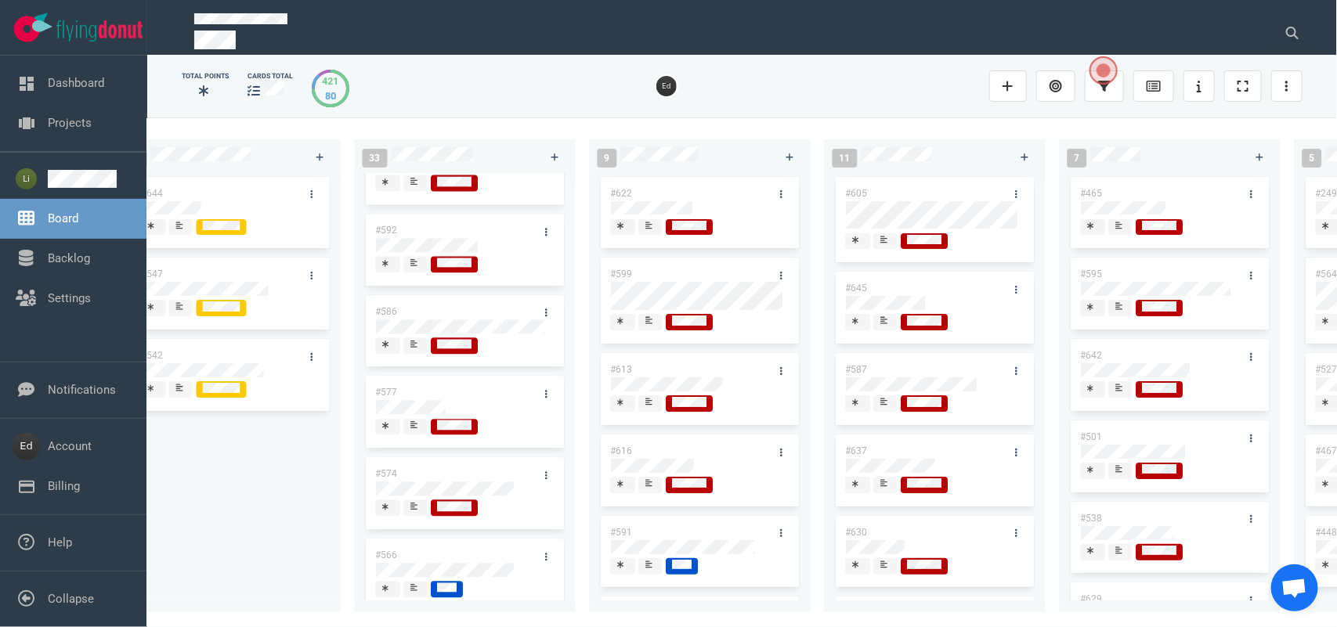
click at [413, 428] on icon at bounding box center [414, 424] width 7 height 7
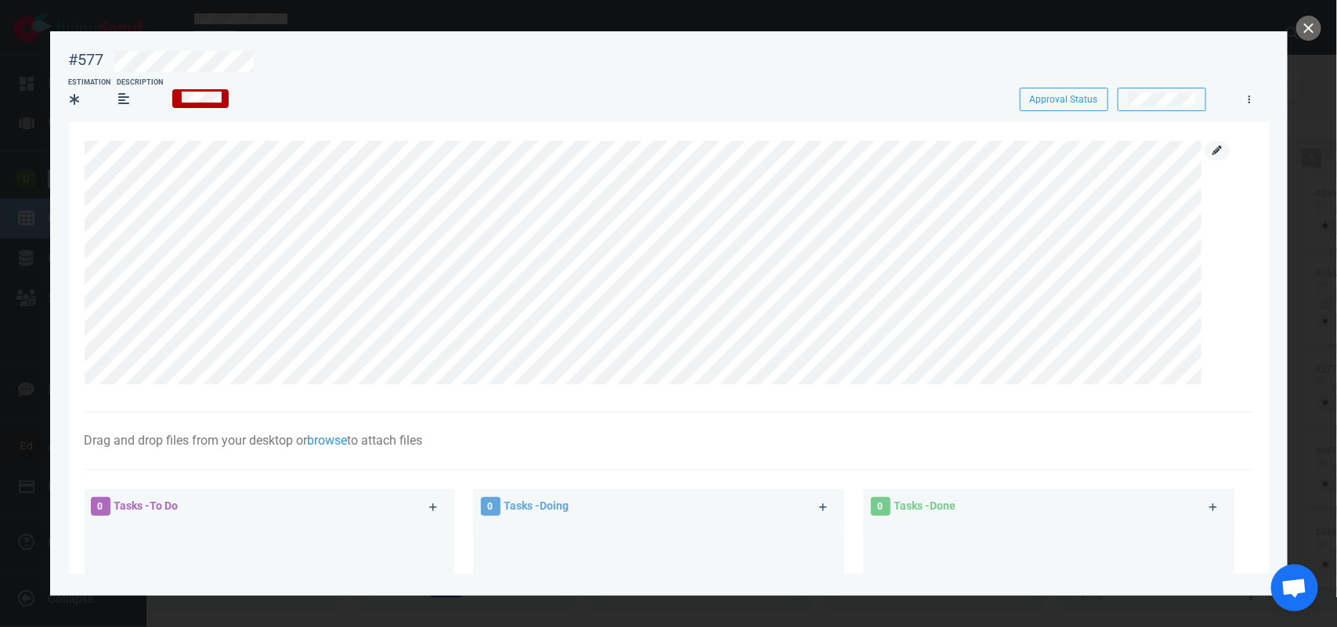
click at [1220, 146] on icon at bounding box center [1217, 150] width 9 height 9
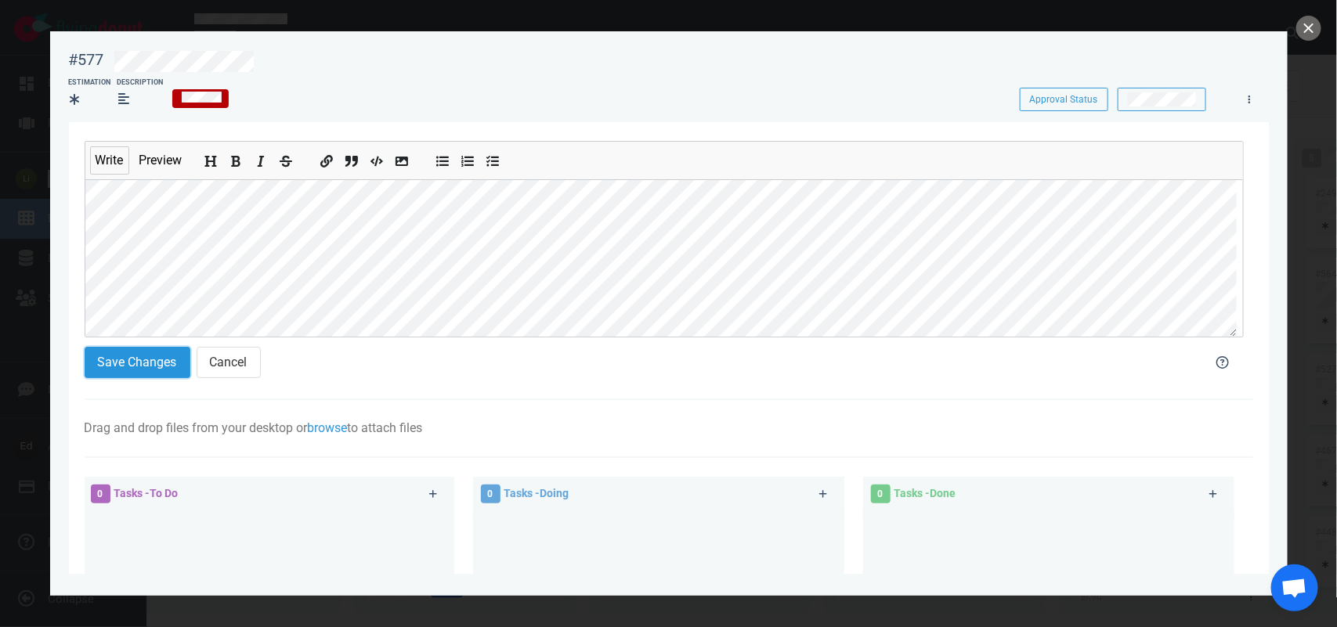
click at [127, 373] on button "Save Changes" at bounding box center [138, 362] width 106 height 31
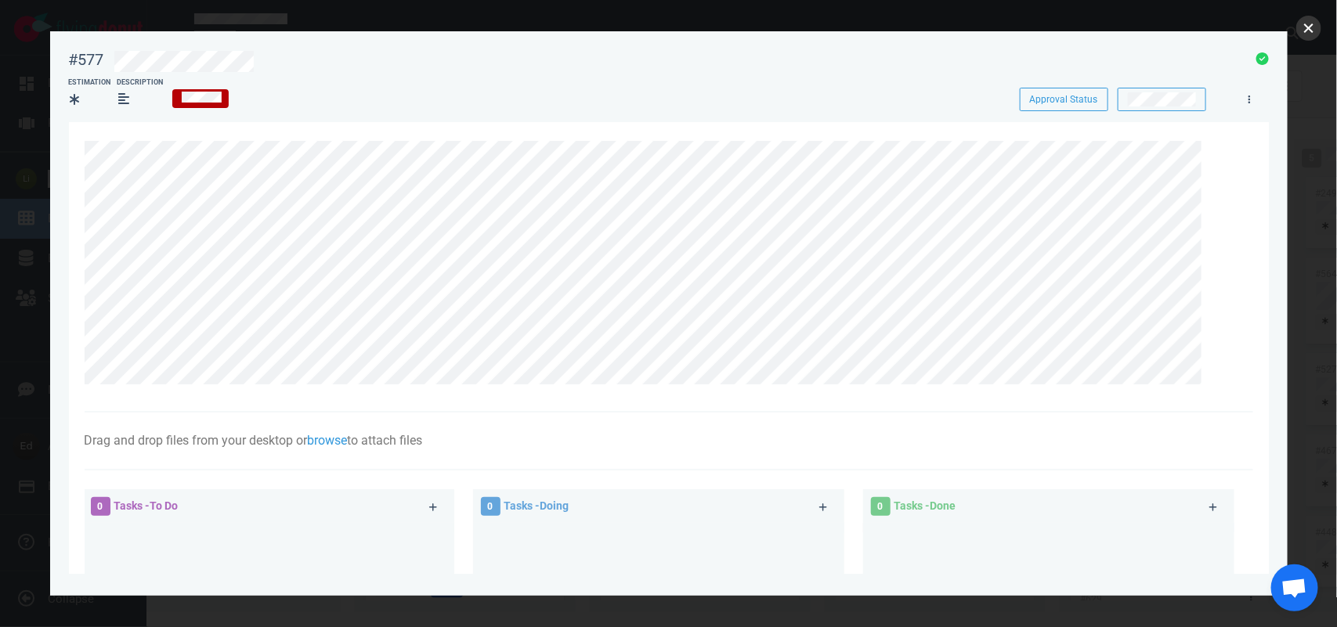
click at [1299, 26] on button "close" at bounding box center [1308, 28] width 25 height 25
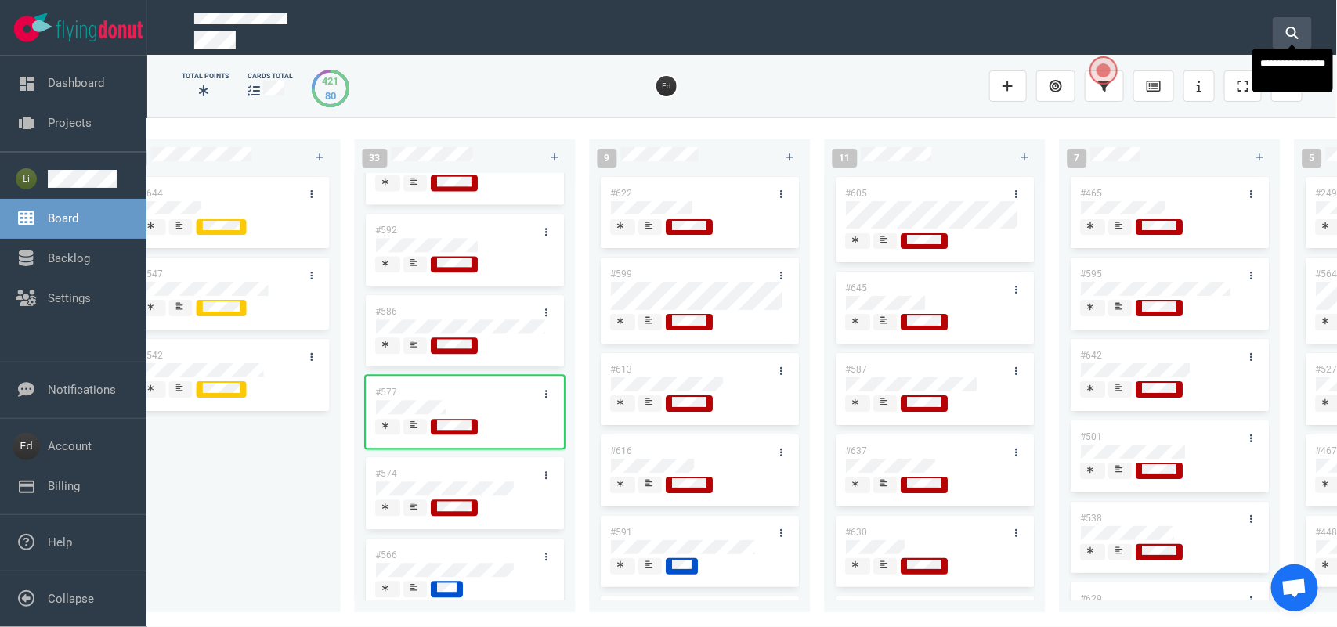
click at [1297, 27] on icon at bounding box center [1292, 33] width 13 height 13
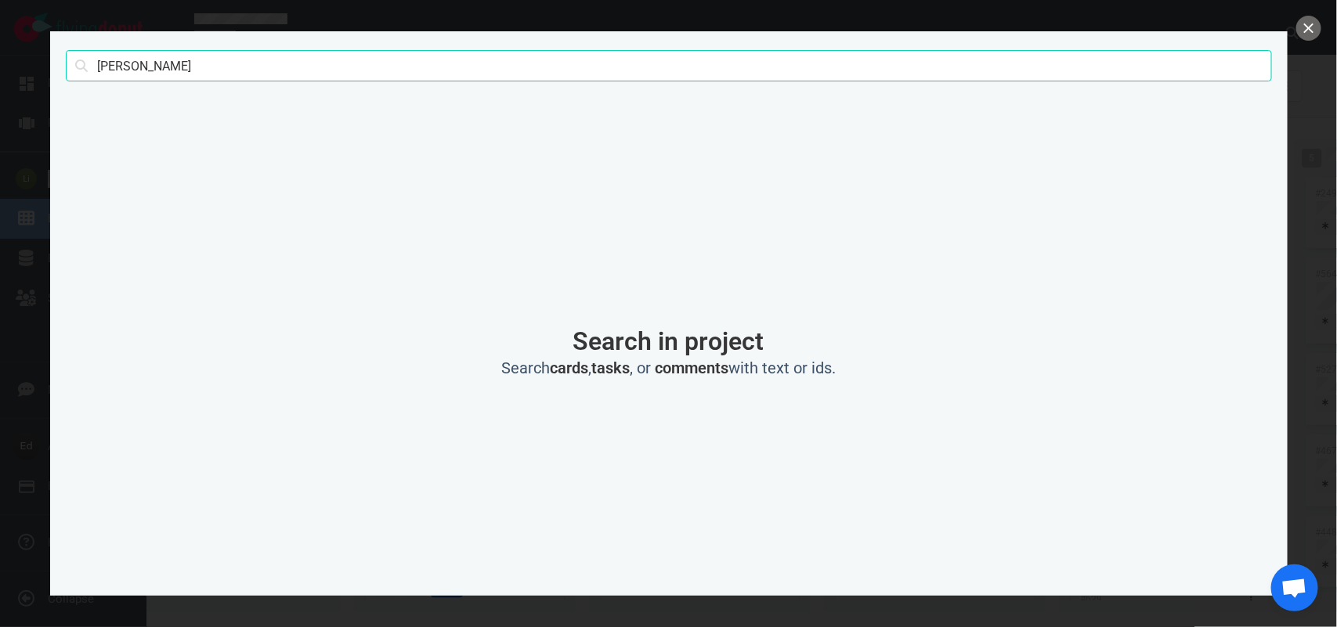
type input "[PERSON_NAME]"
click button "Search" at bounding box center [0, 0] width 0 height 0
click at [1292, 29] on div at bounding box center [668, 313] width 1337 height 627
click at [1307, 27] on button "close" at bounding box center [1308, 28] width 25 height 25
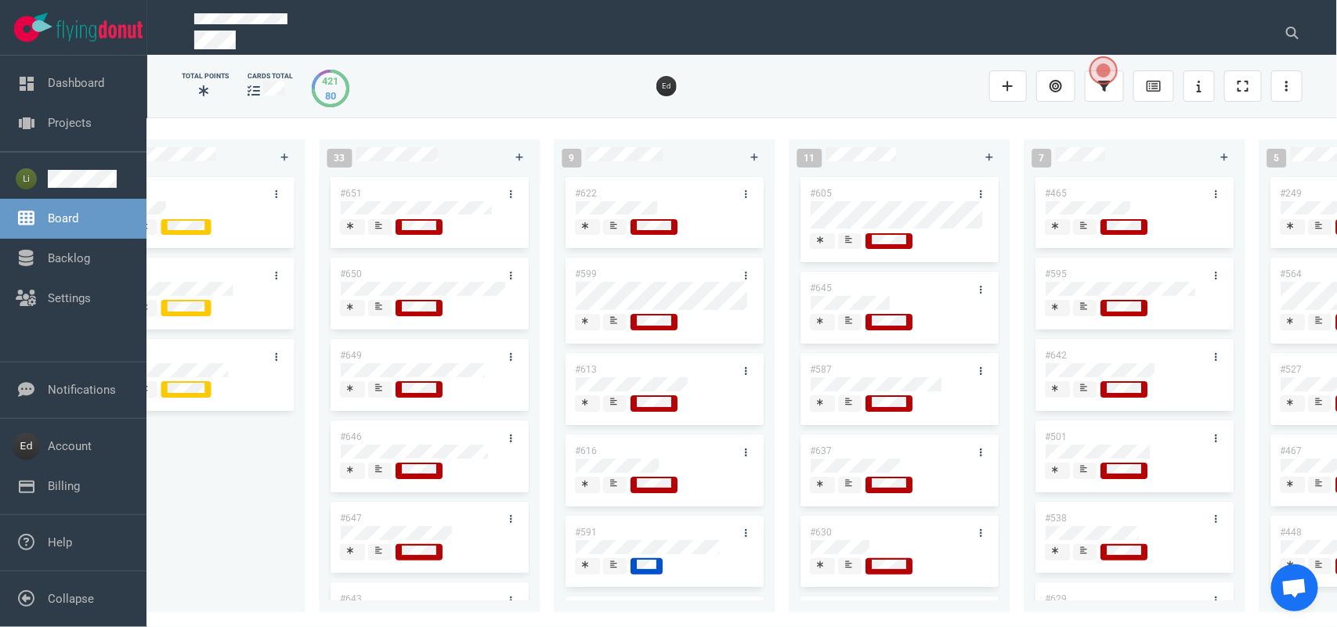
scroll to position [0, 1292]
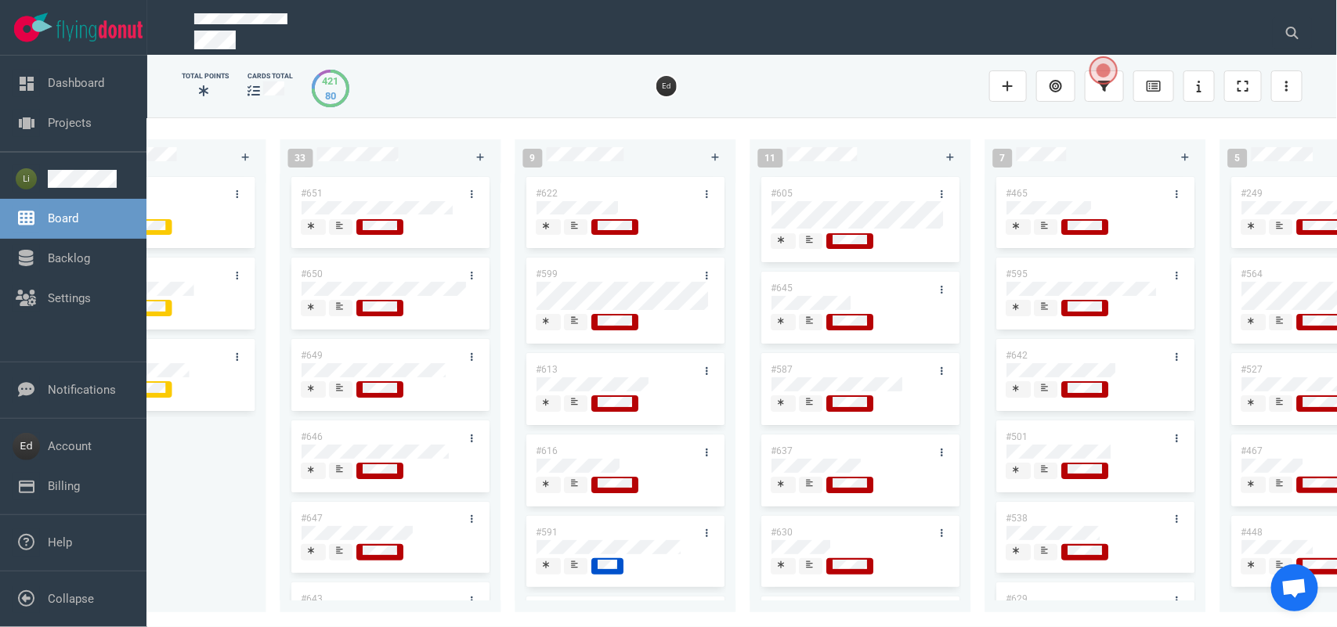
click at [804, 496] on div at bounding box center [861, 487] width 179 height 20
click at [806, 493] on div at bounding box center [811, 485] width 11 height 16
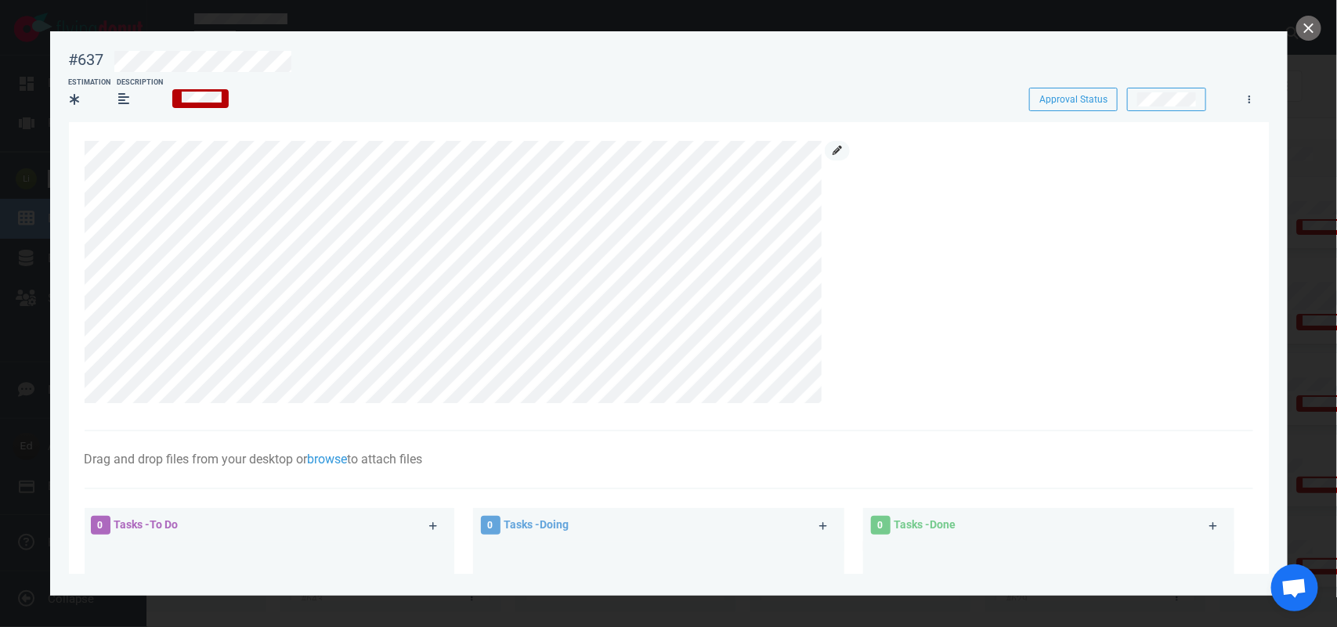
click at [838, 150] on icon at bounding box center [837, 150] width 9 height 9
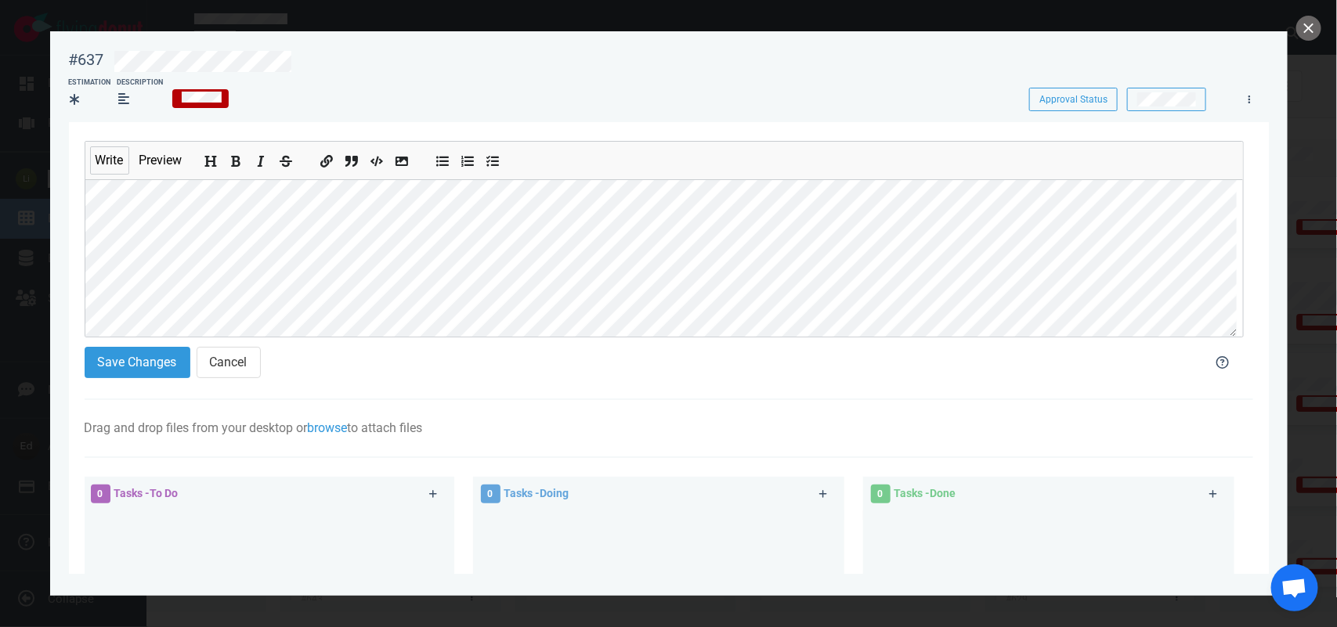
scroll to position [98, 0]
click at [130, 360] on button "Save Changes" at bounding box center [138, 362] width 106 height 31
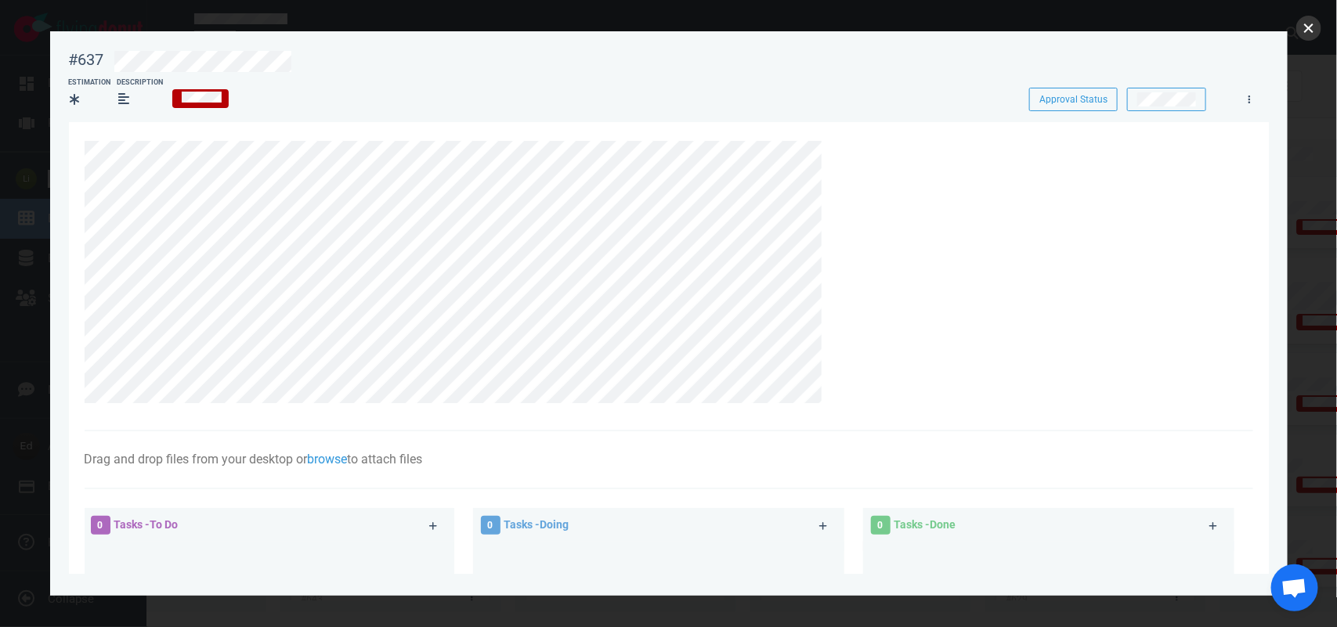
click at [1307, 22] on button "close" at bounding box center [1308, 28] width 25 height 25
